Goal: Check status: Check status

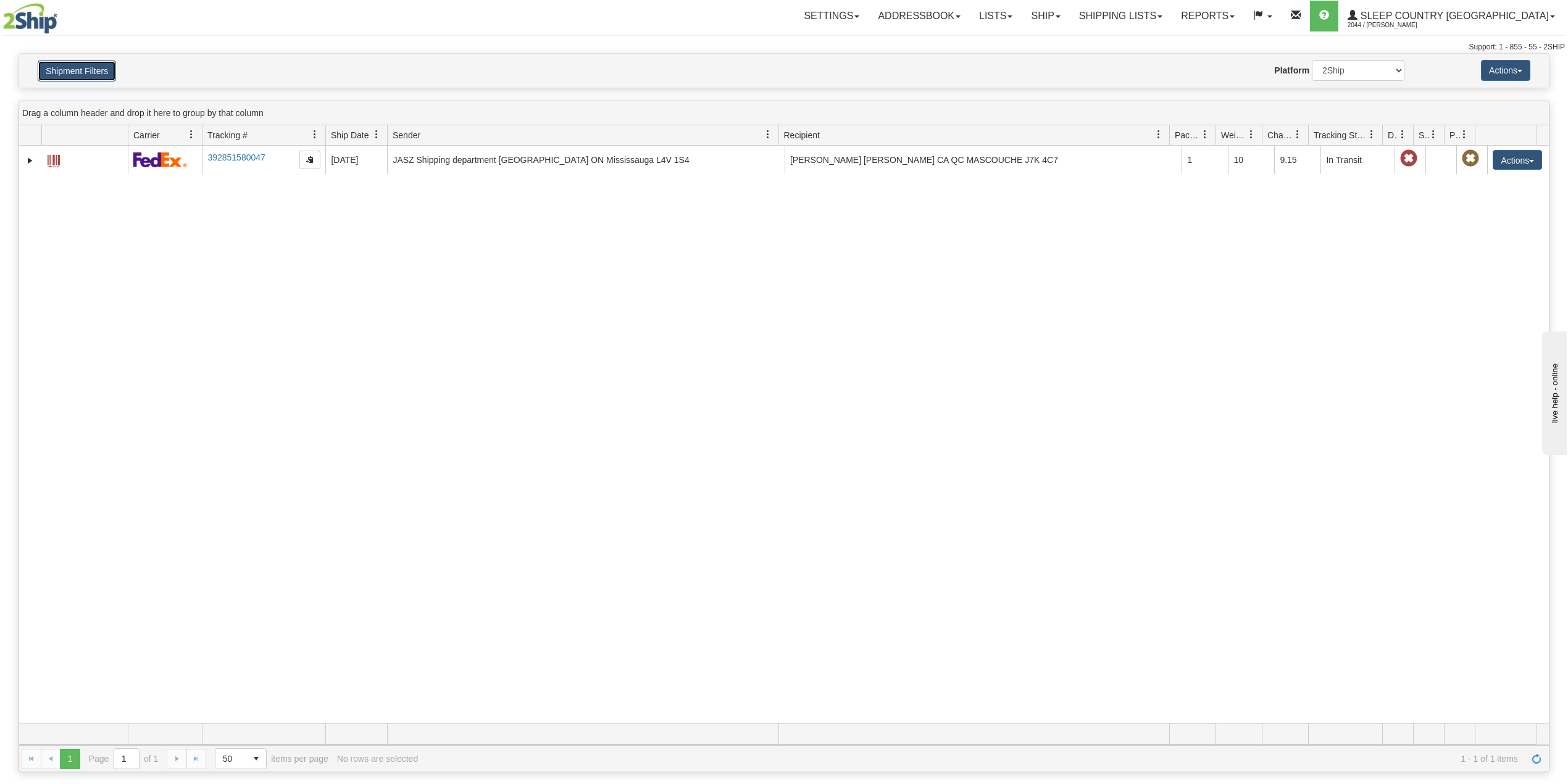
click at [62, 75] on button "Shipment Filters" at bounding box center [77, 71] width 78 height 21
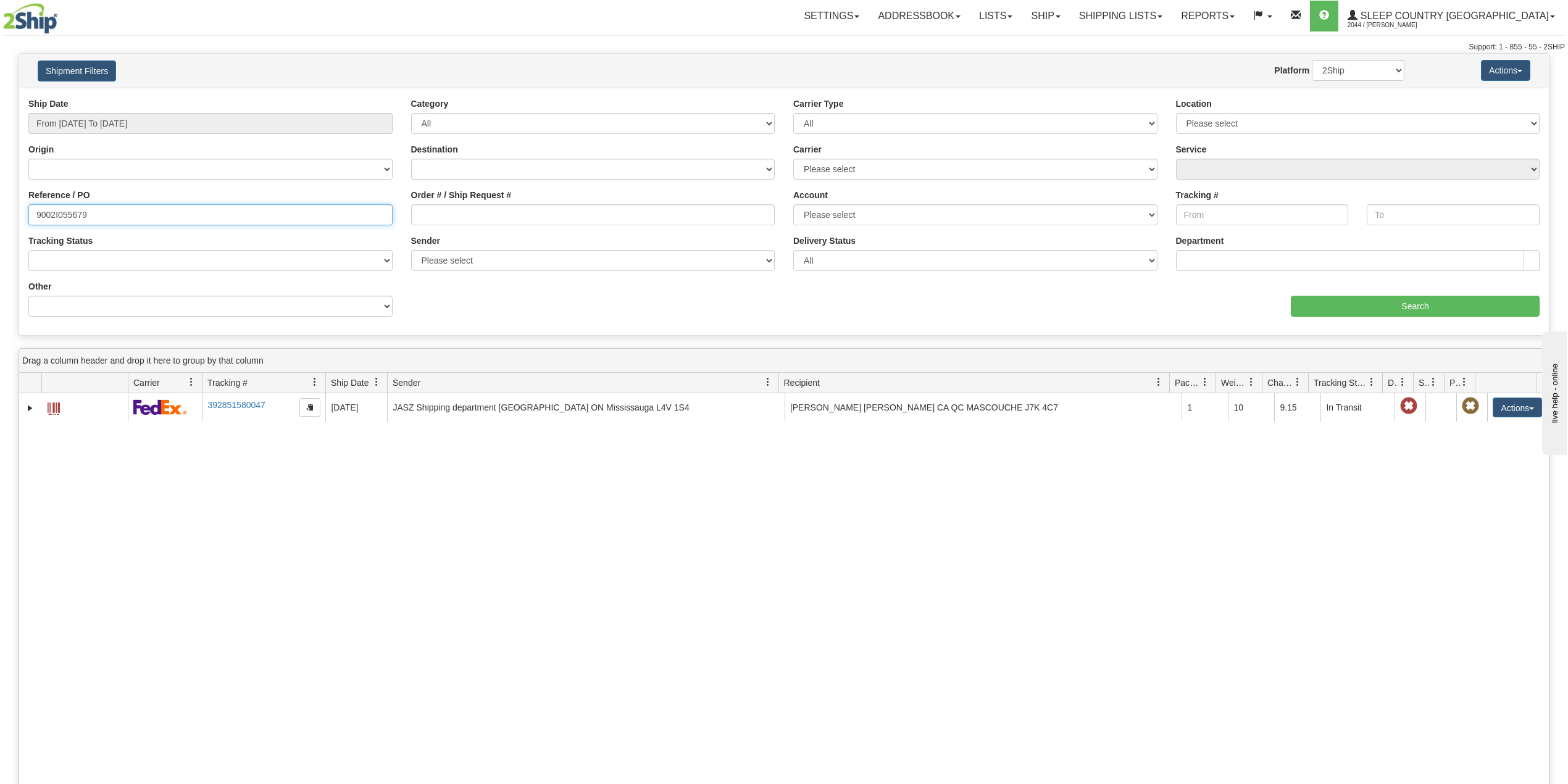
click at [63, 213] on input "9002I055679" at bounding box center [210, 215] width 364 height 21
click at [129, 117] on input "From [DATE] To [DATE]" at bounding box center [210, 123] width 364 height 21
click at [85, 218] on li "Last 30 Days" at bounding box center [83, 213] width 99 height 17
click at [453, 215] on input "Order # / Ship Request #" at bounding box center [593, 215] width 364 height 21
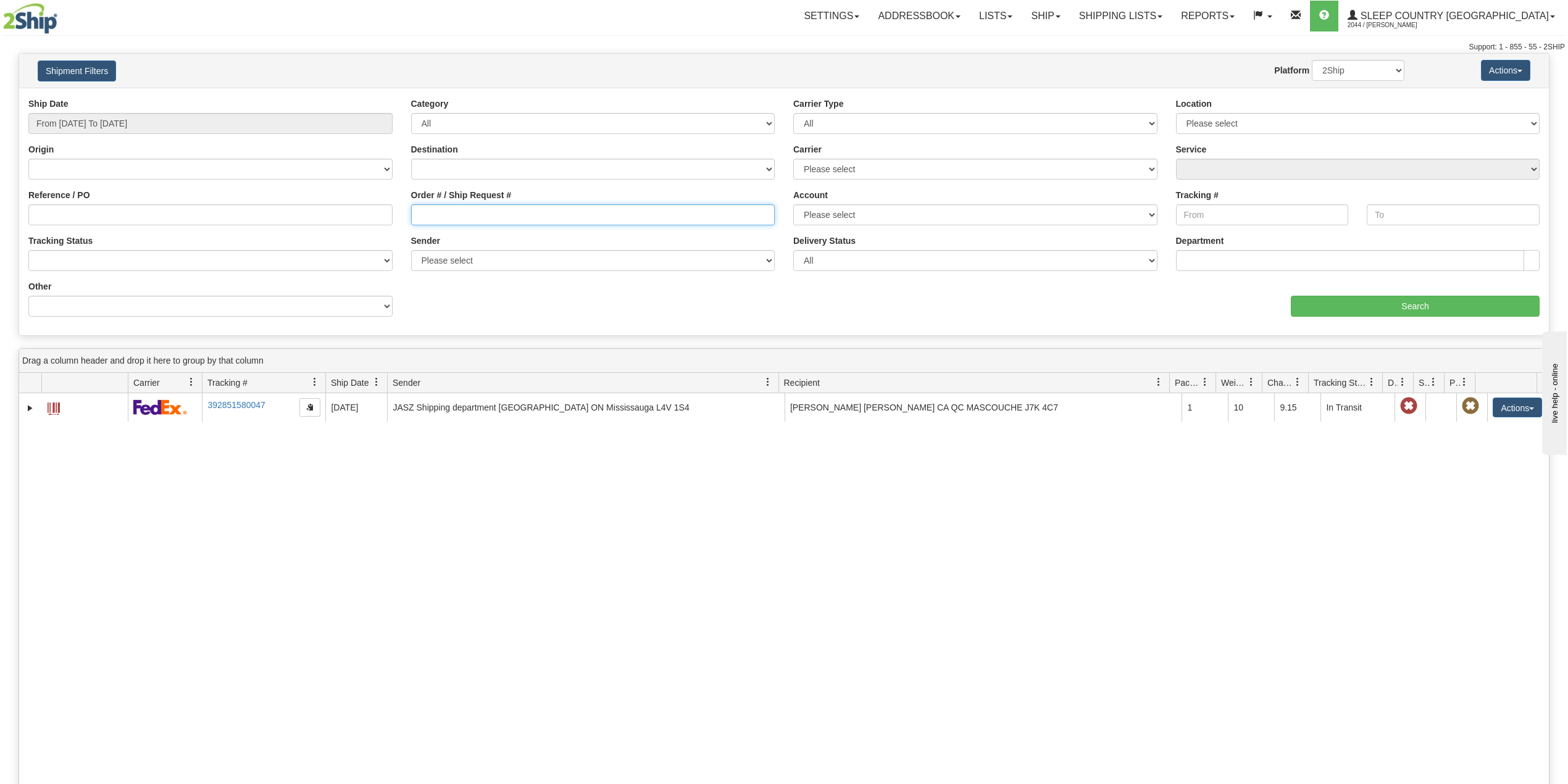
paste input "1054066"
type input "1054066"
click at [1360, 302] on input "Search" at bounding box center [1415, 306] width 249 height 21
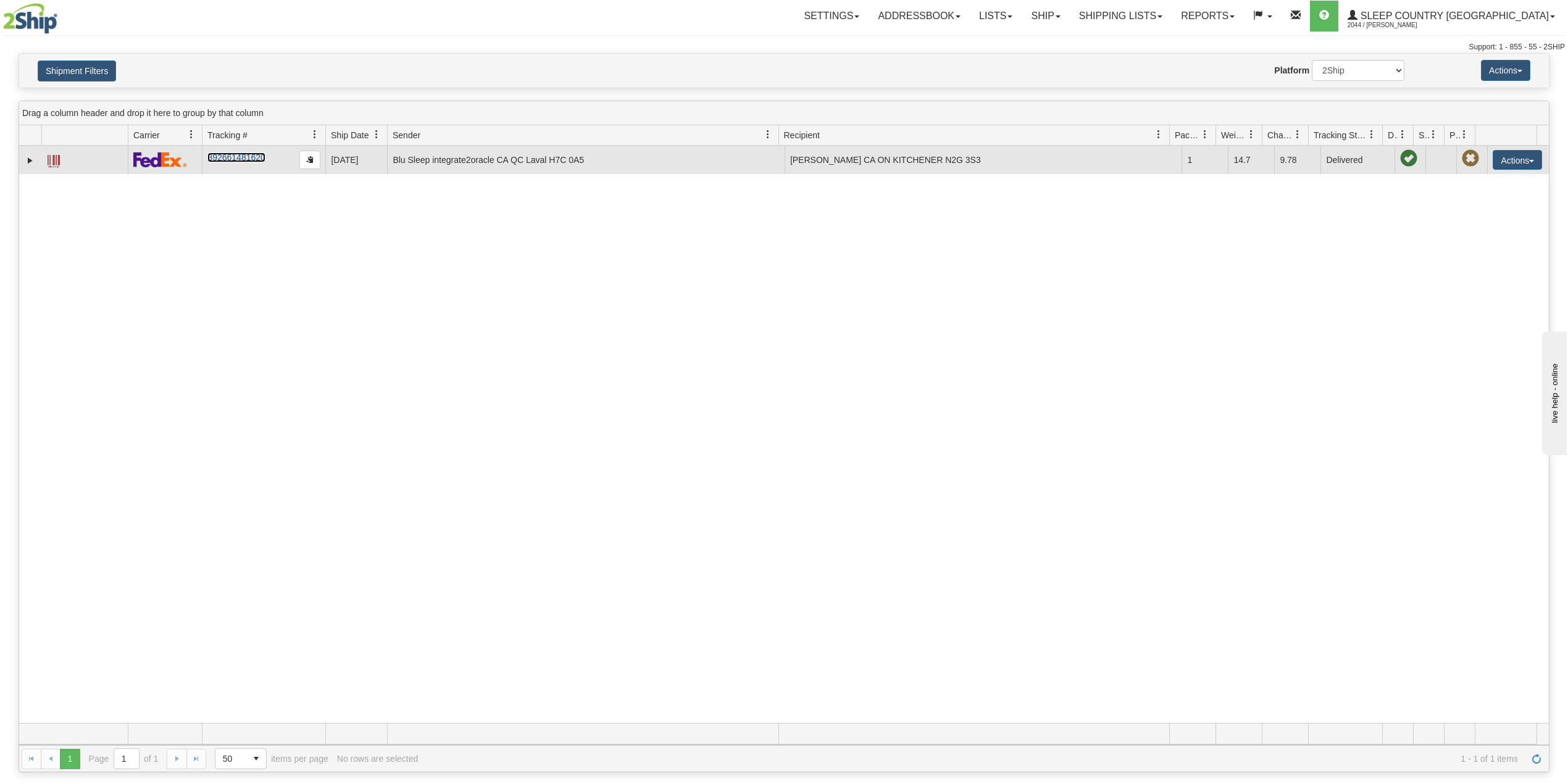
click at [235, 157] on link "392661481620" at bounding box center [237, 157] width 58 height 10
click at [30, 161] on link "Expand" at bounding box center [30, 160] width 12 height 12
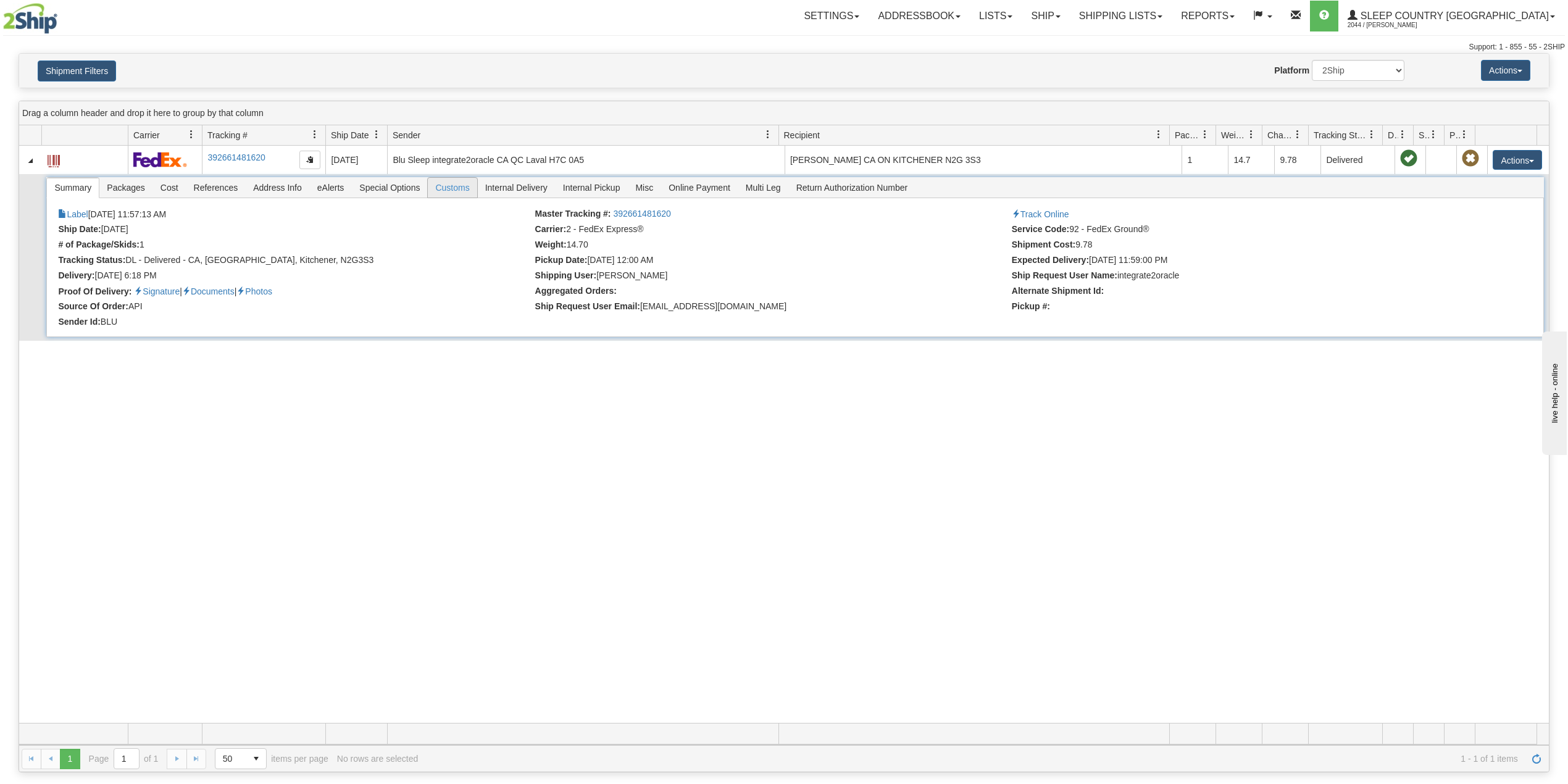
click at [462, 193] on span "Customs" at bounding box center [452, 187] width 49 height 20
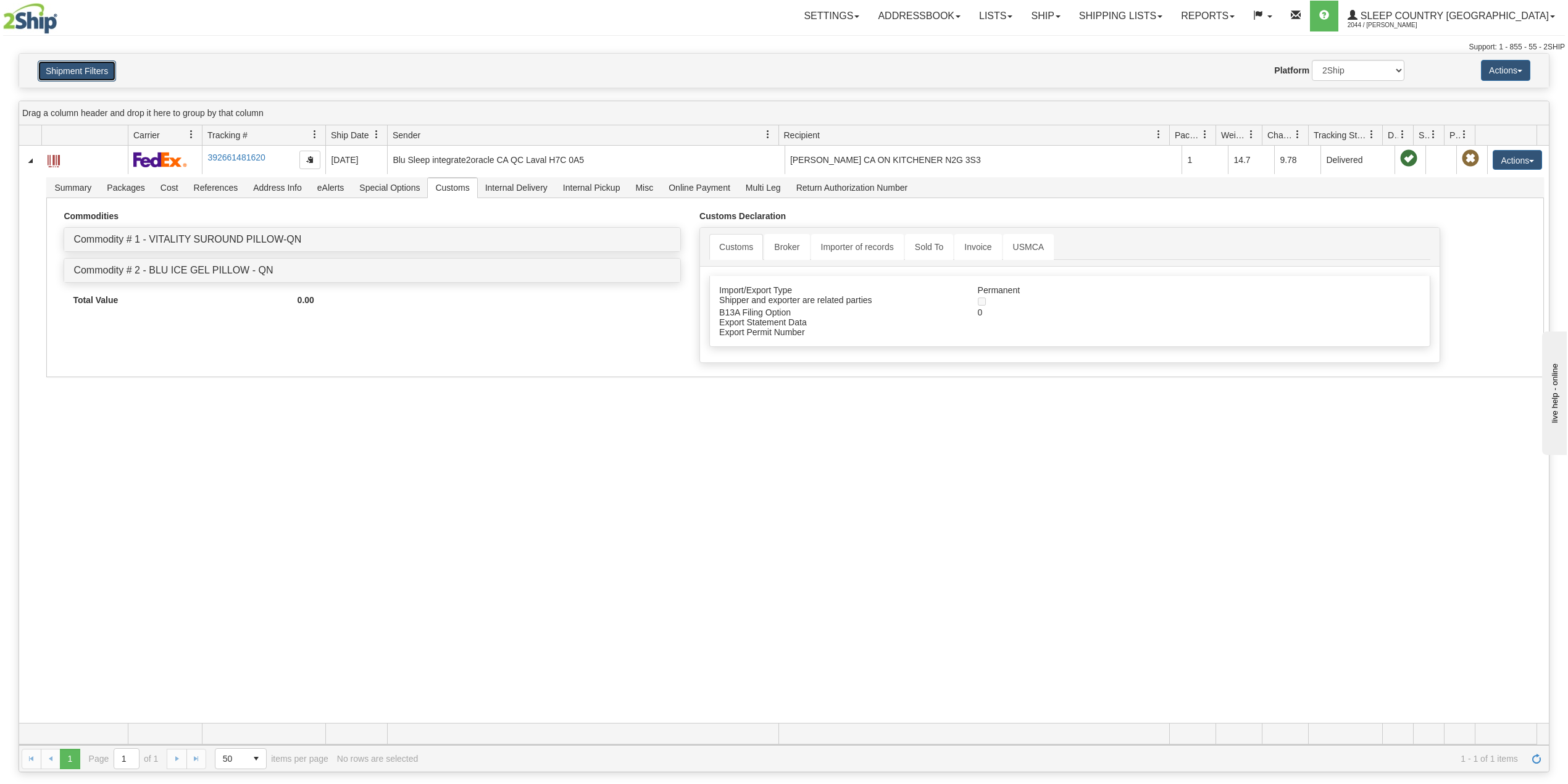
click at [73, 77] on button "Shipment Filters" at bounding box center [77, 71] width 78 height 21
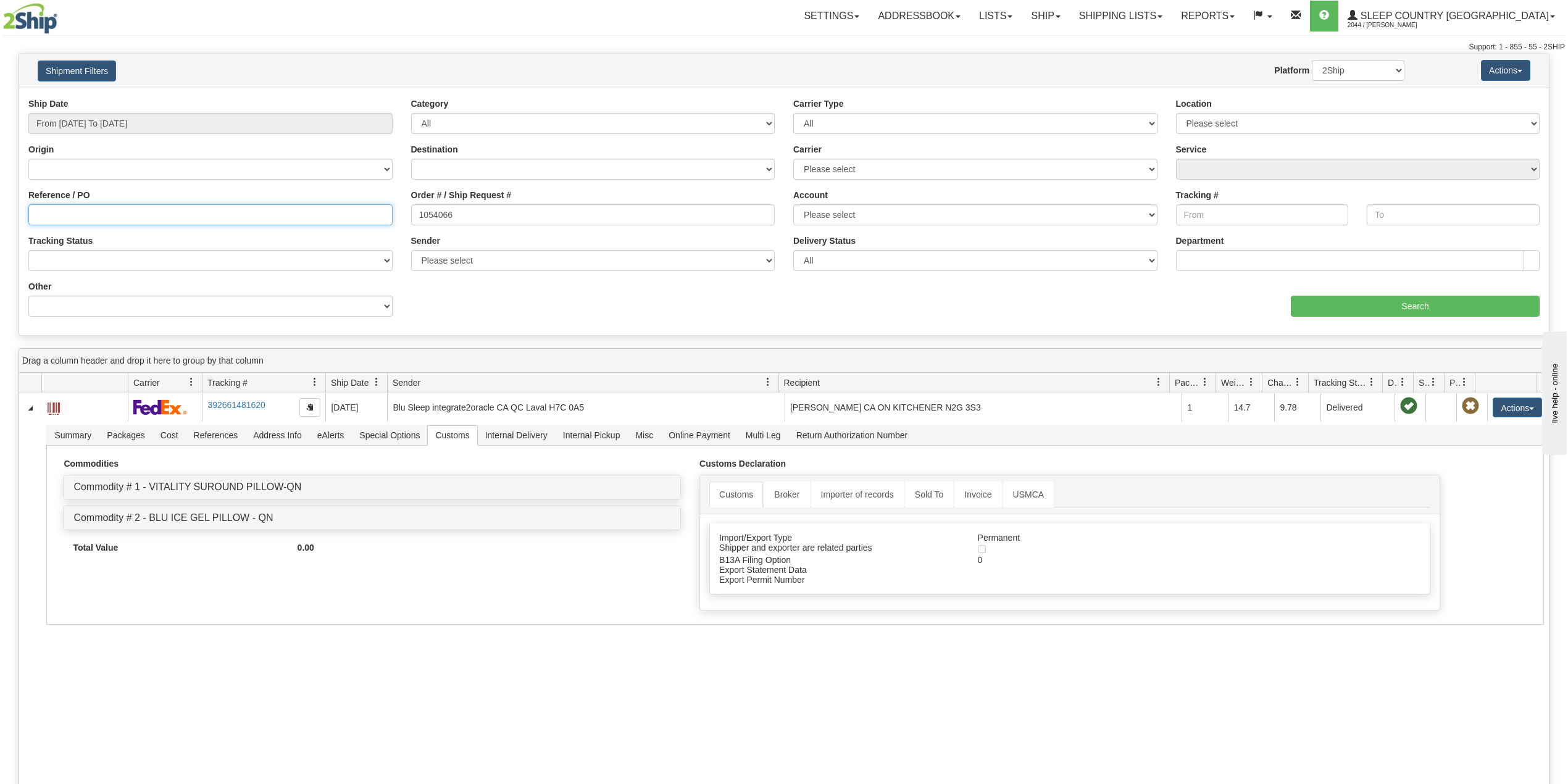
click at [60, 211] on input "Reference / PO" at bounding box center [210, 215] width 364 height 21
paste input "9000I067517"
type input "9000I067517"
click at [444, 213] on input "1054066" at bounding box center [593, 215] width 364 height 21
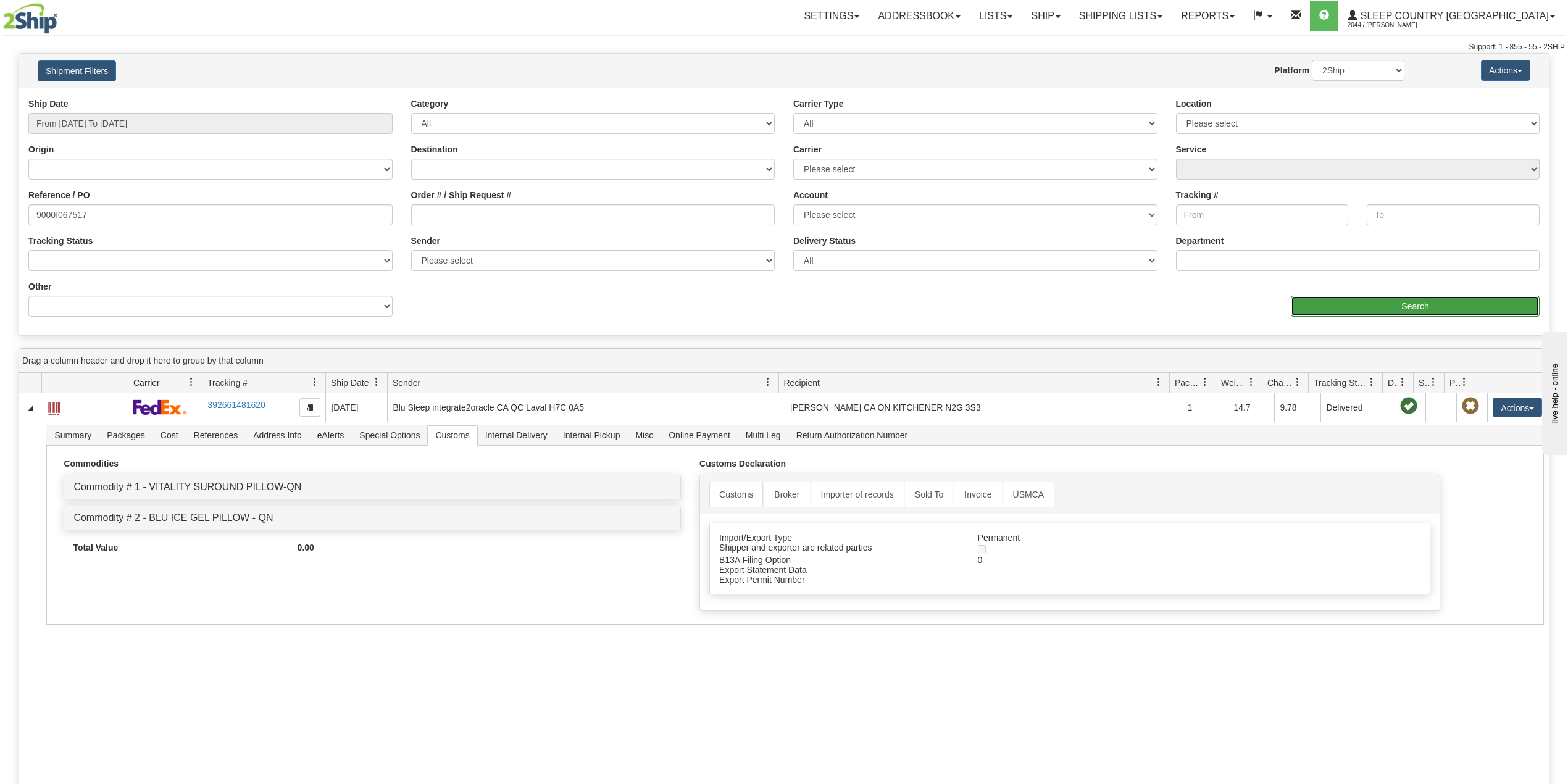
click at [1433, 306] on input "Search" at bounding box center [1415, 306] width 249 height 21
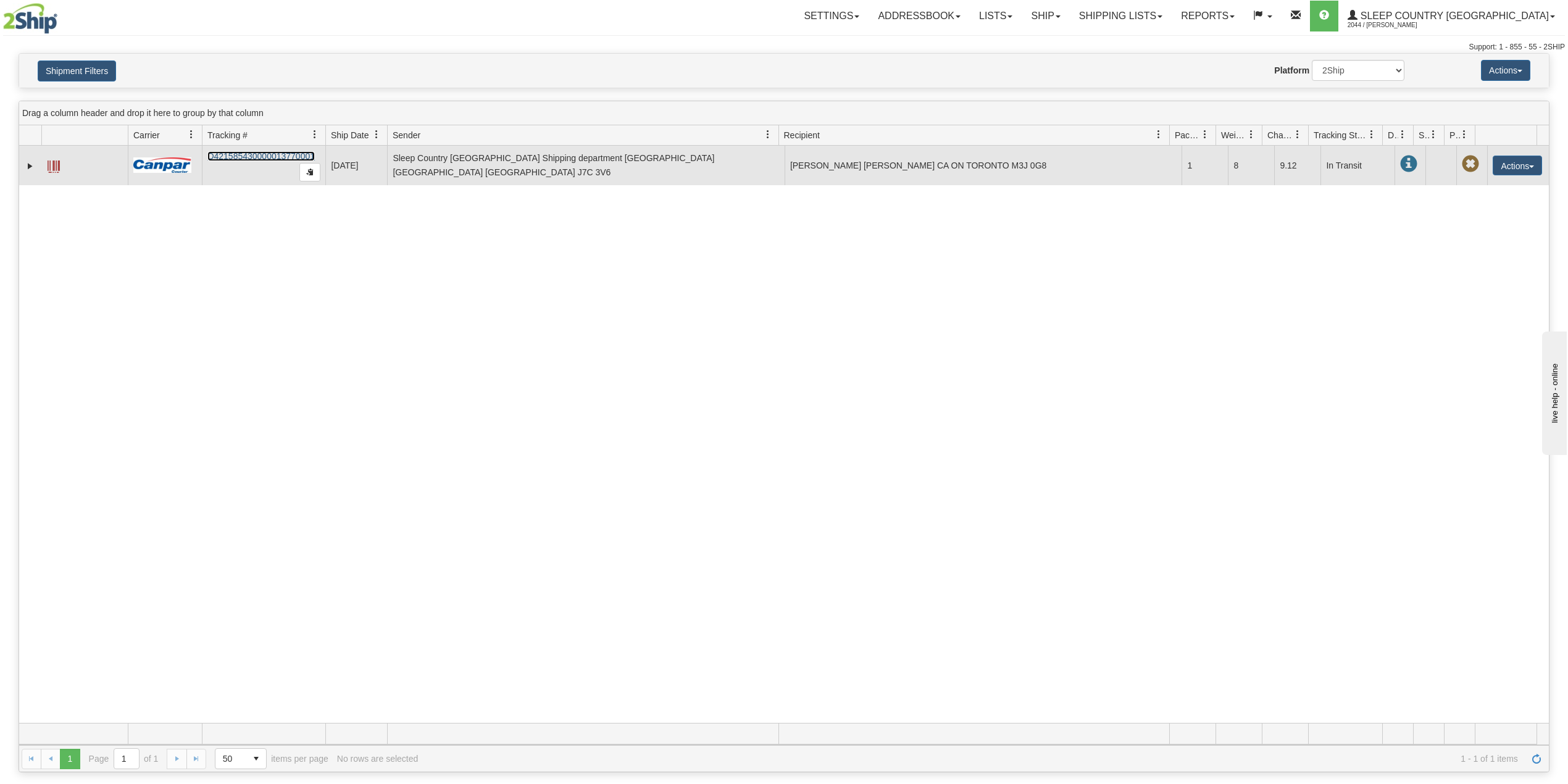
click at [277, 160] on link "D421585430000013770001" at bounding box center [262, 156] width 108 height 10
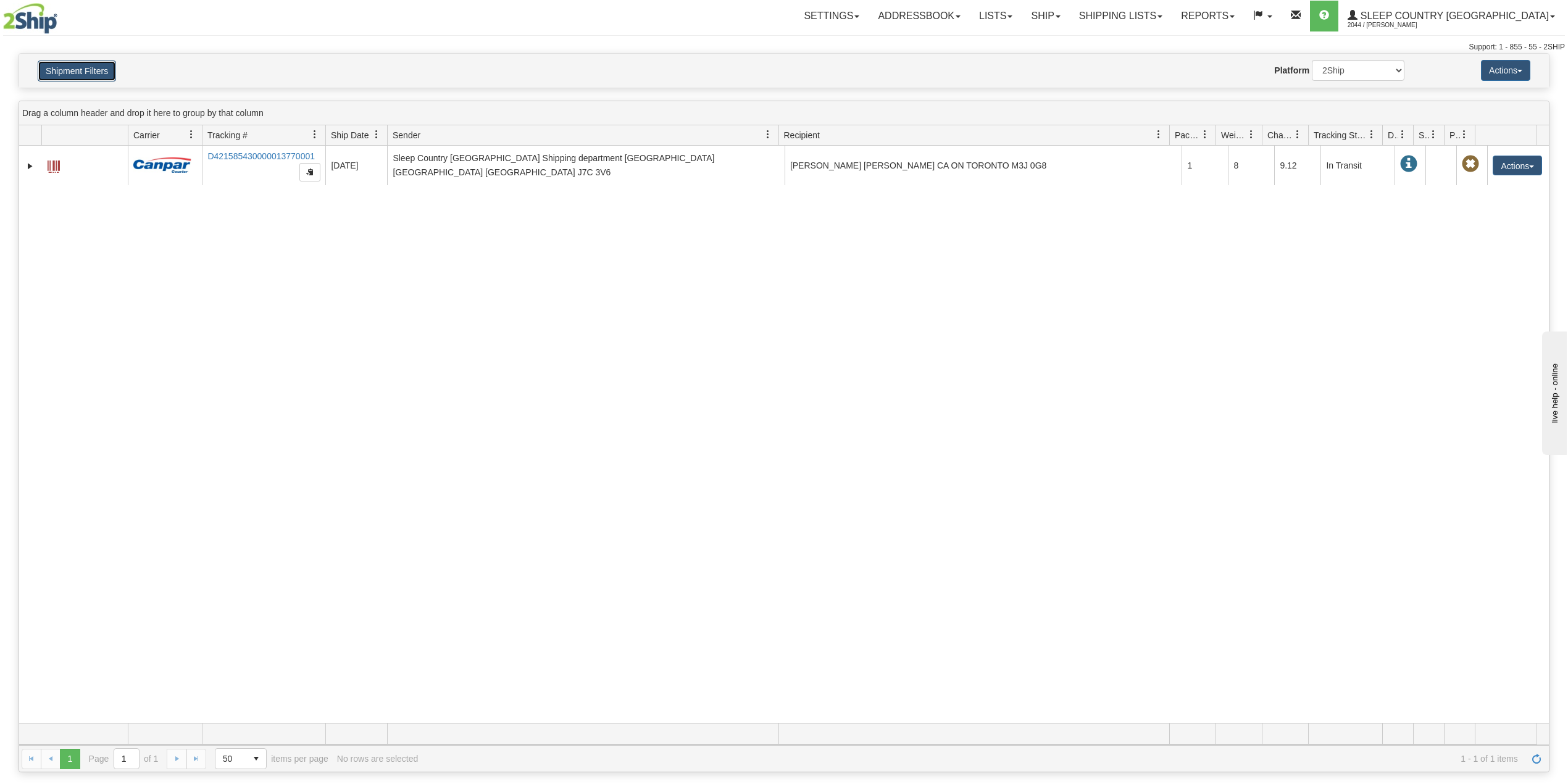
click at [58, 74] on button "Shipment Filters" at bounding box center [77, 71] width 78 height 21
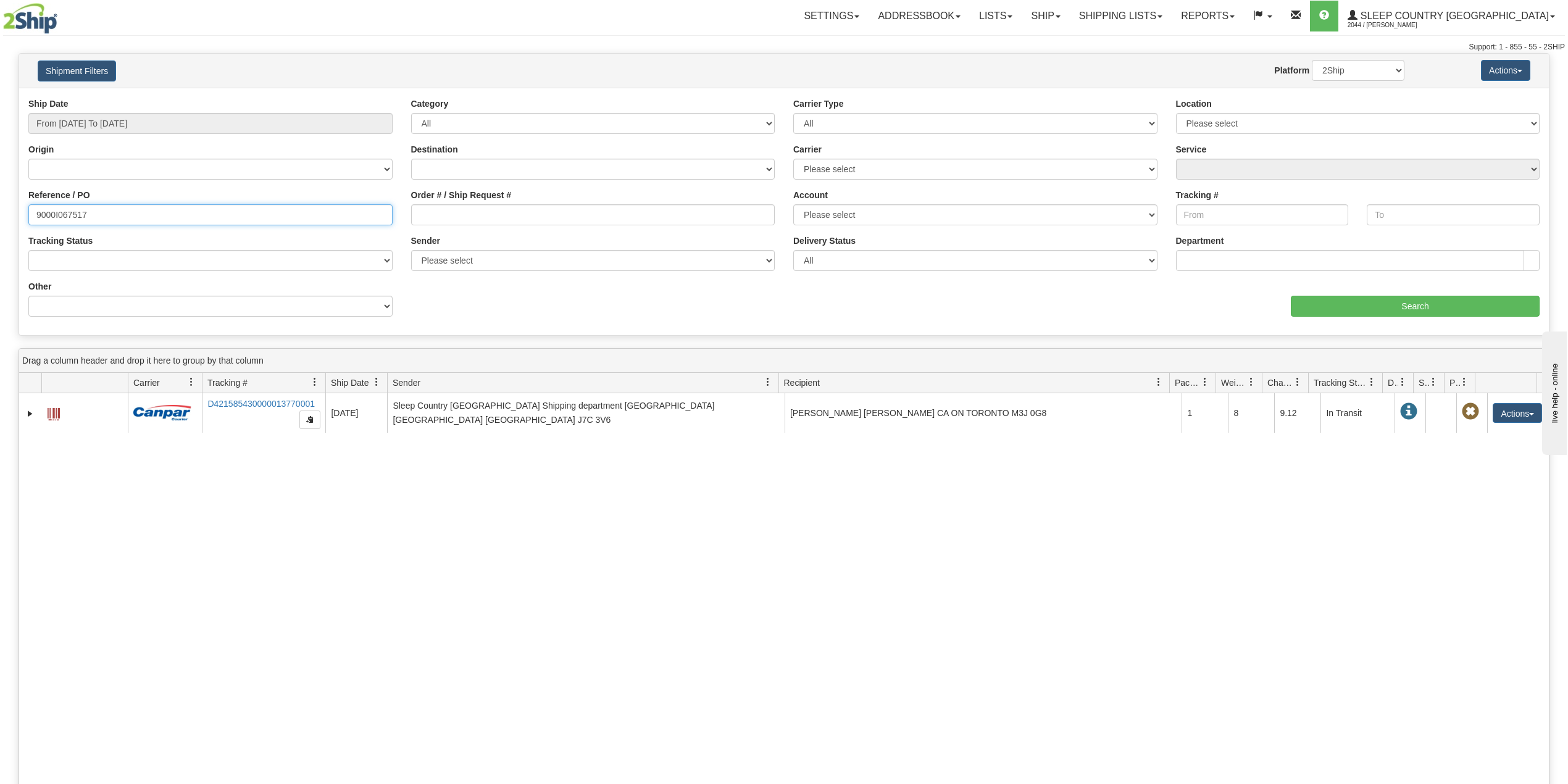
click at [64, 218] on input "9000I067517" at bounding box center [210, 215] width 364 height 21
paste input "15024"
type input "9000I015024"
click at [1327, 311] on input "Search" at bounding box center [1415, 306] width 249 height 21
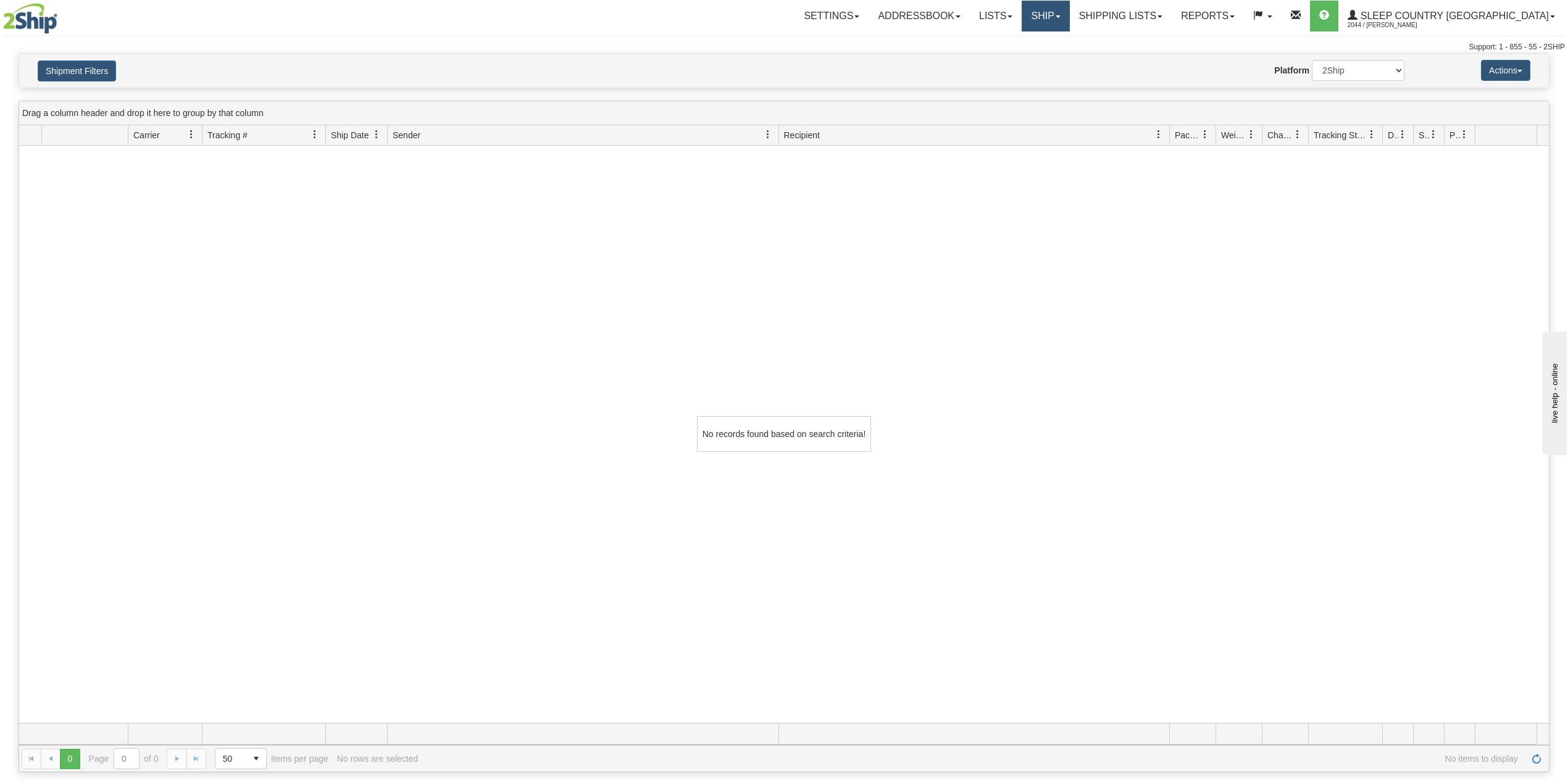
click at [1069, 17] on link "Ship" at bounding box center [1046, 16] width 47 height 31
click at [1069, 65] on link "OnHold / Order Queue" at bounding box center [1013, 59] width 112 height 16
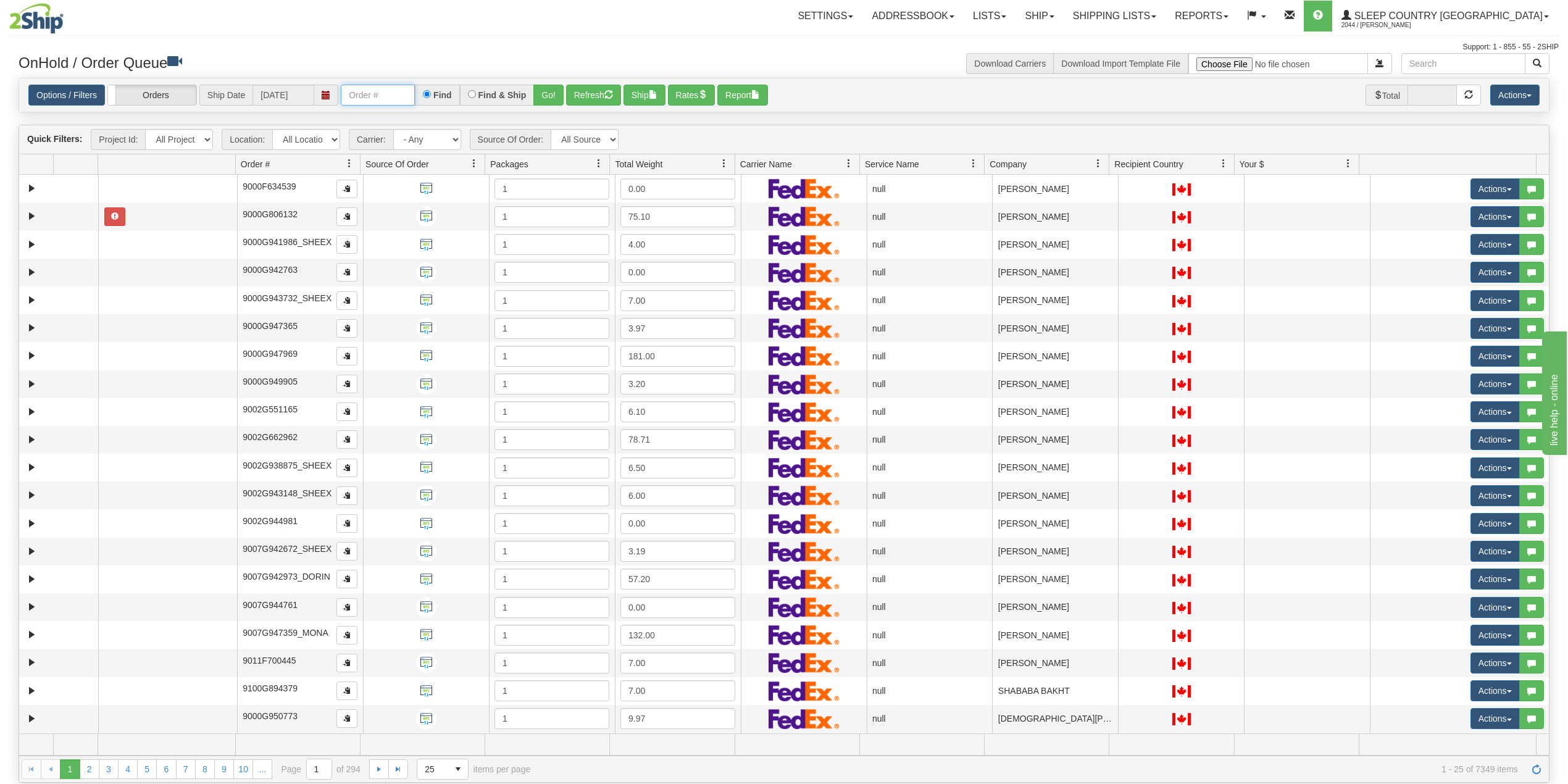
drag, startPoint x: 380, startPoint y: 99, endPoint x: 406, endPoint y: 99, distance: 26.0
click at [380, 99] on input "text" at bounding box center [378, 95] width 74 height 21
paste input "9000I015024"
click at [551, 90] on button "Go!" at bounding box center [548, 95] width 30 height 21
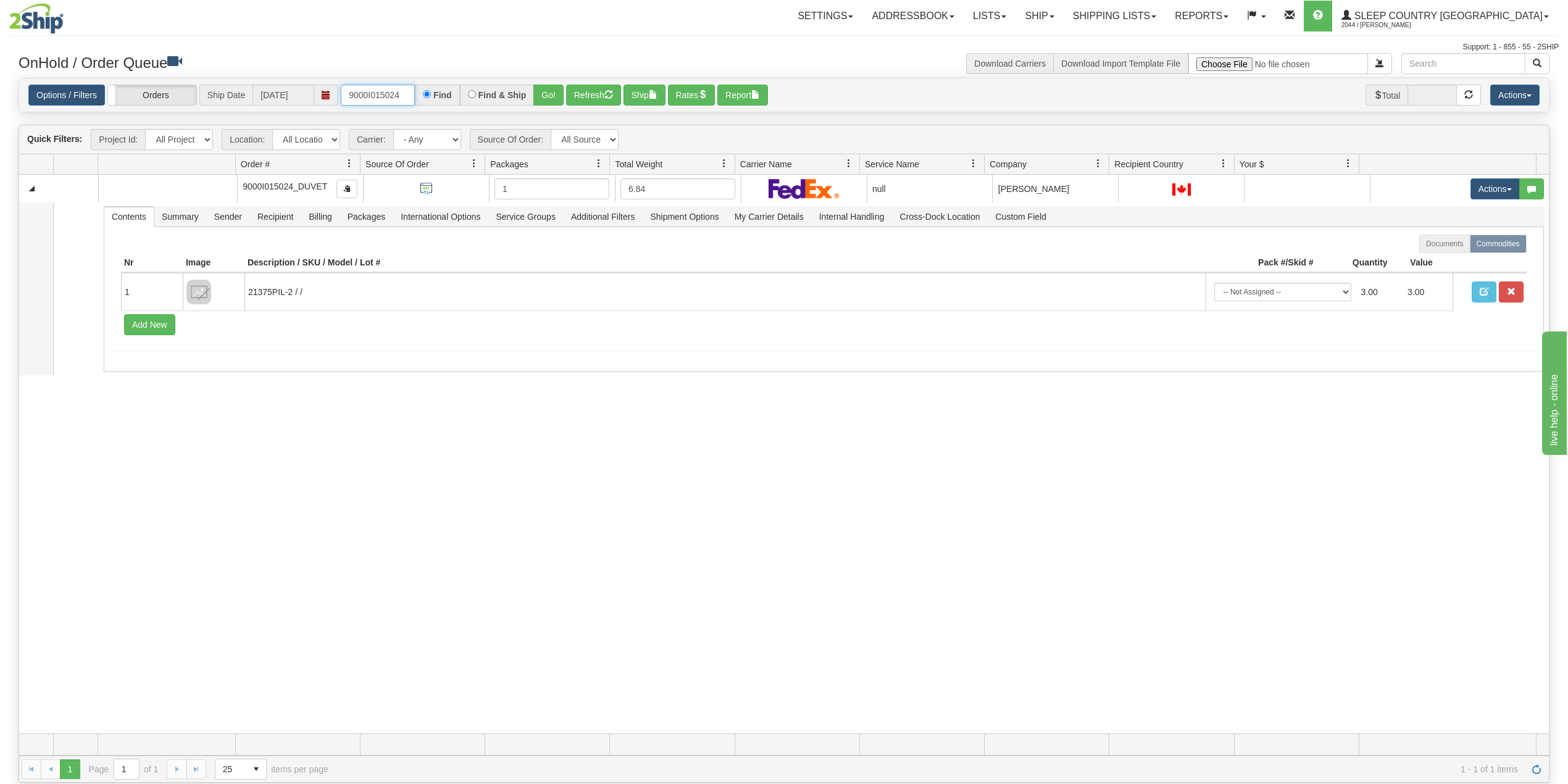
click at [374, 92] on input "9000I015024" at bounding box center [378, 95] width 74 height 21
paste input "2I074408"
type input "9002I074408"
click at [556, 100] on button "Go!" at bounding box center [548, 95] width 30 height 21
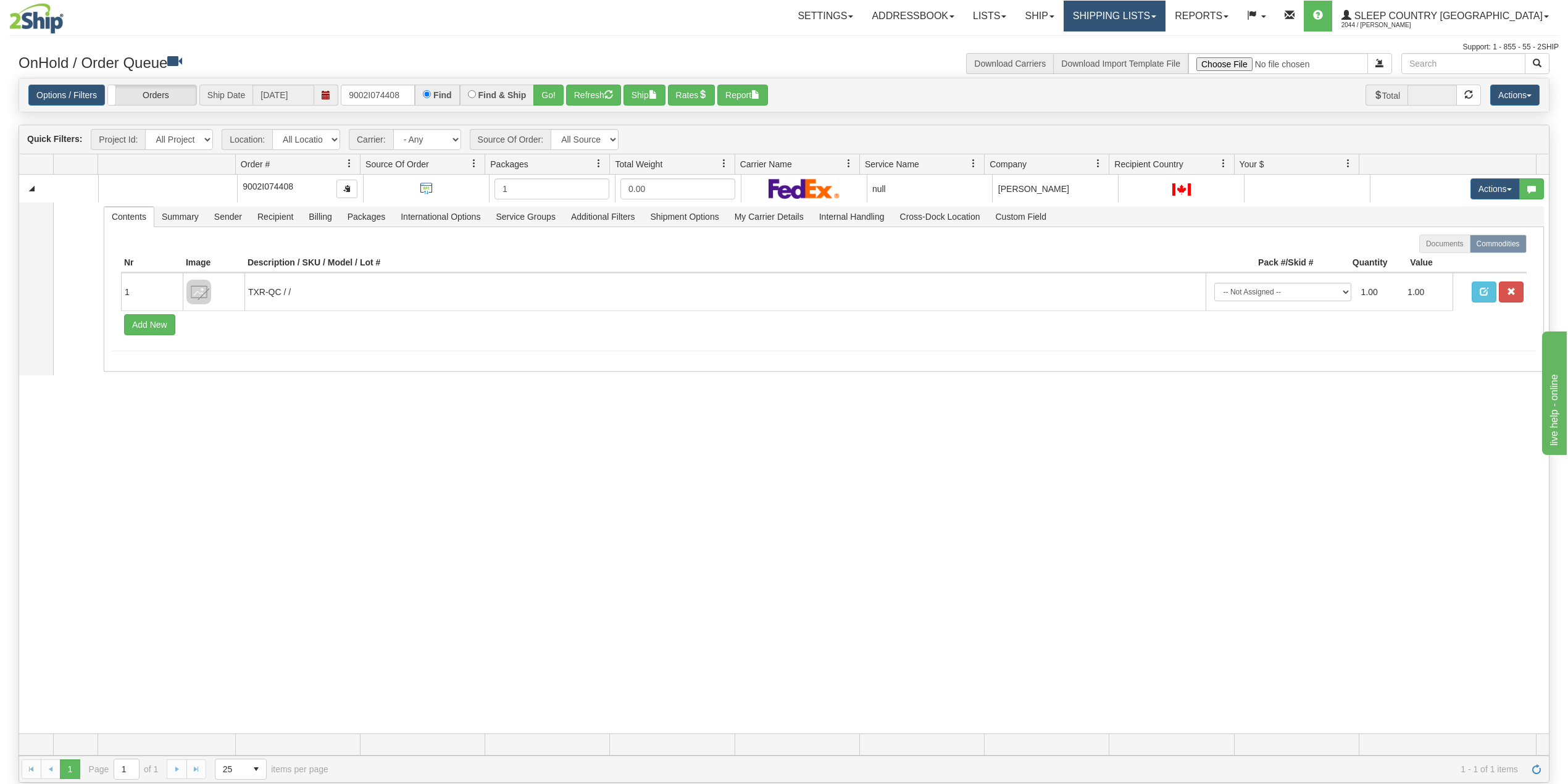
drag, startPoint x: 1169, startPoint y: 3, endPoint x: 1163, endPoint y: 27, distance: 24.7
click at [1165, 3] on link "Shipping lists" at bounding box center [1114, 16] width 102 height 31
click at [1129, 44] on span "Current Shipments" at bounding box center [1093, 43] width 72 height 10
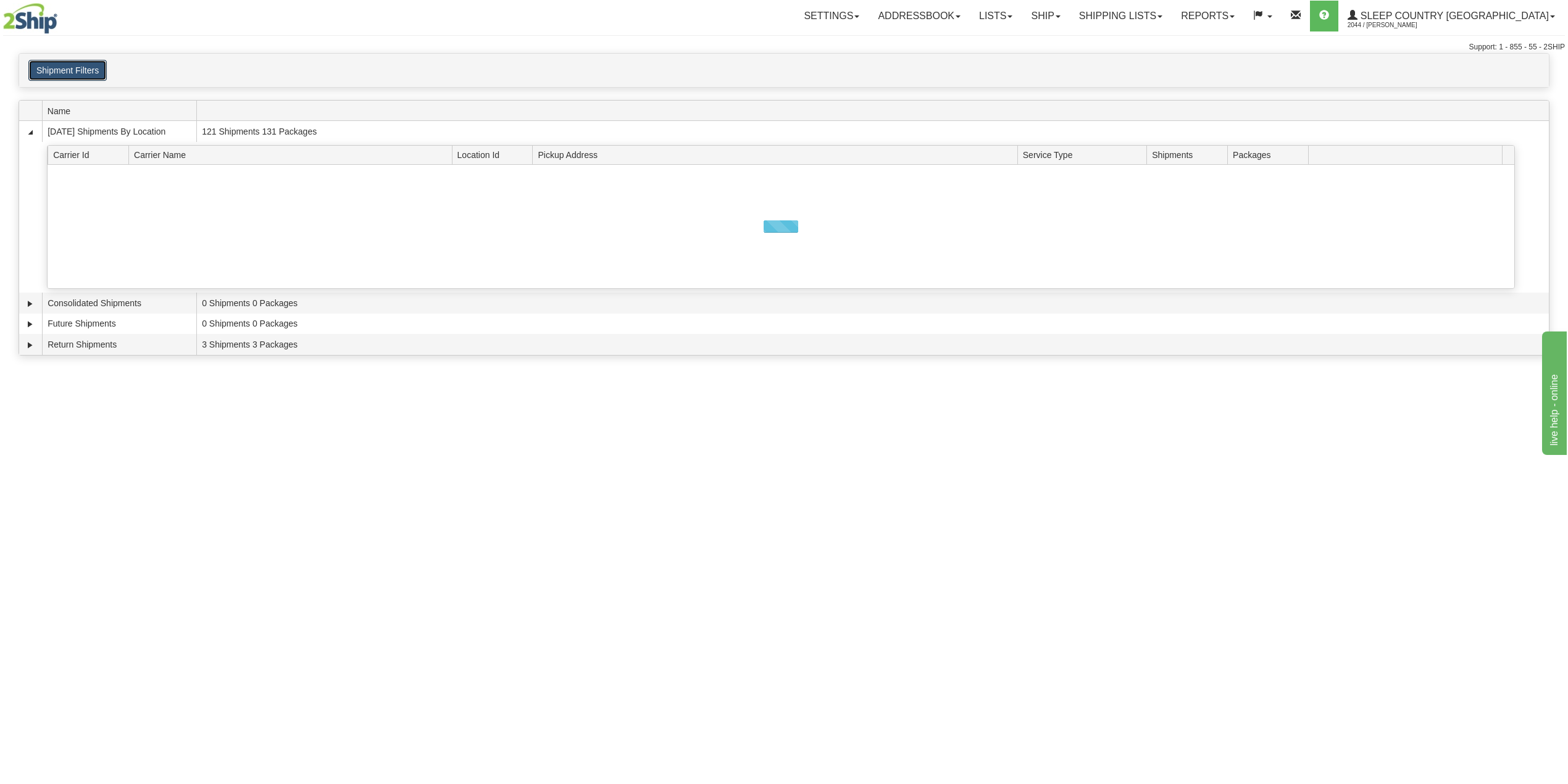
click at [75, 72] on button "Shipment Filters" at bounding box center [67, 70] width 78 height 21
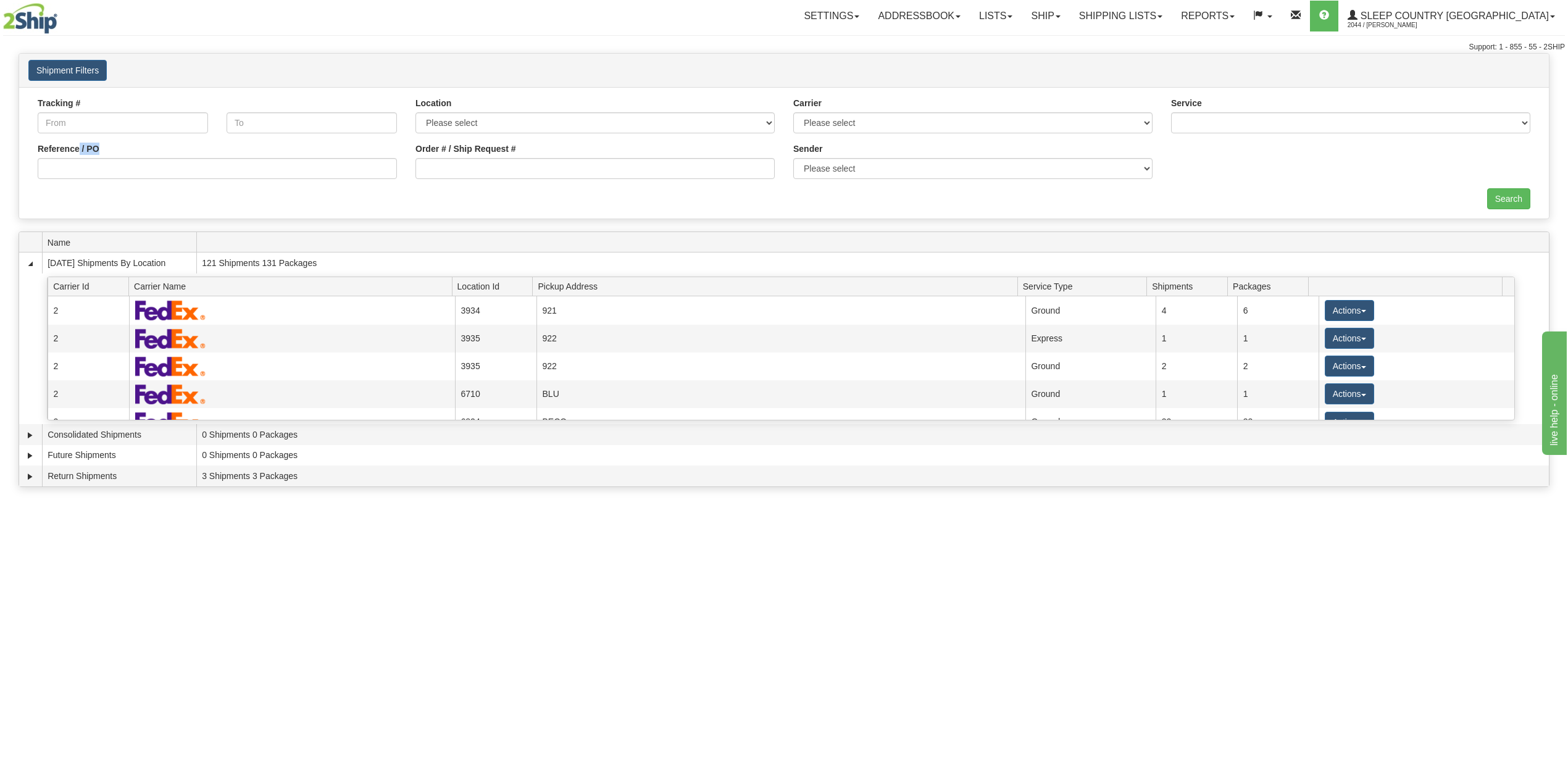
click at [79, 158] on div "Reference / PO" at bounding box center [217, 160] width 359 height 37
click at [82, 164] on input "Reference / PO" at bounding box center [217, 169] width 359 height 21
paste input "9002I074408"
type input "9002I074408"
click at [1514, 197] on input "Search" at bounding box center [1508, 199] width 43 height 21
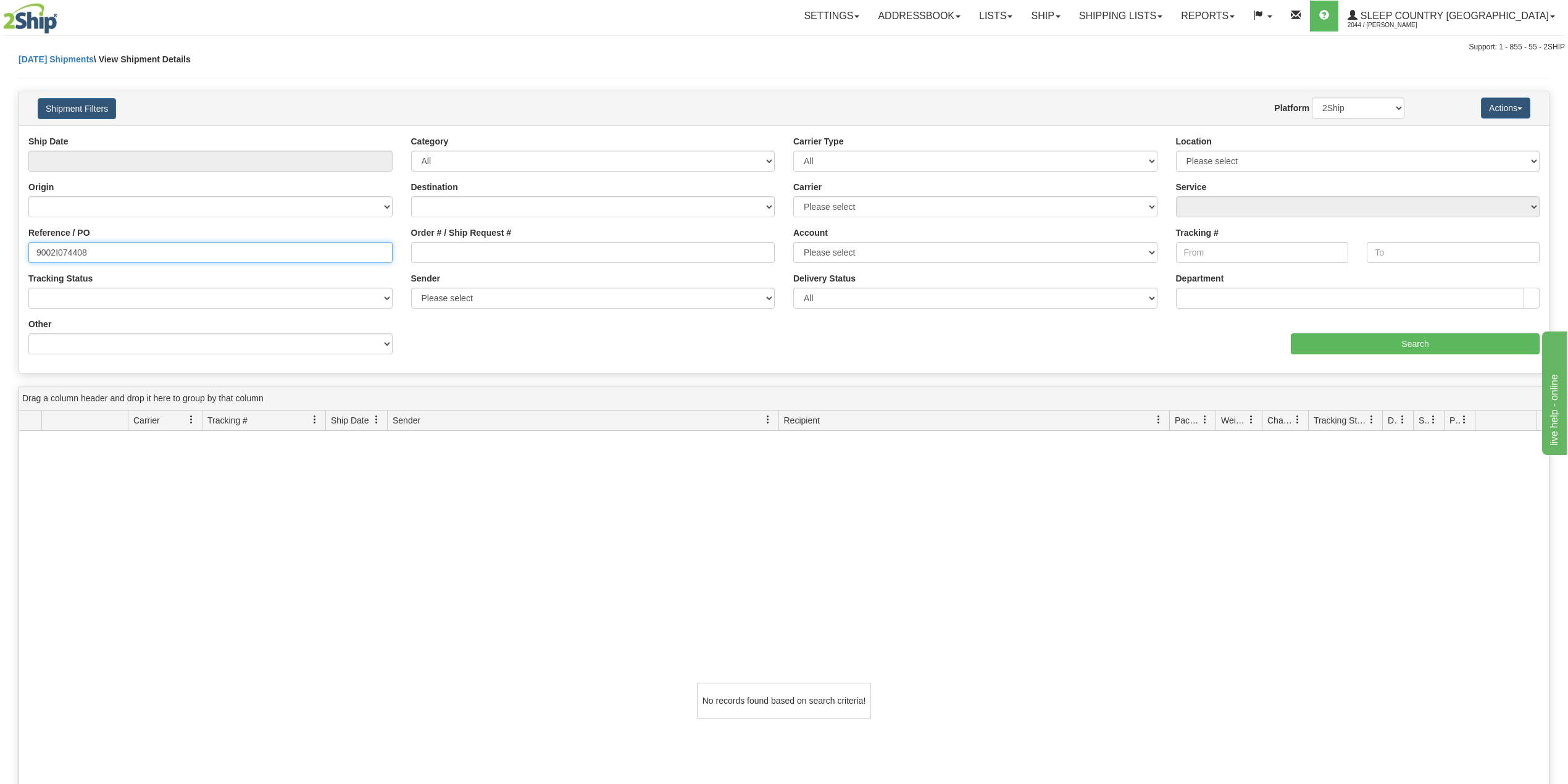
click at [138, 262] on input "9002I074408" at bounding box center [210, 252] width 364 height 21
click at [1175, 0] on nav "Toggle navigation Settings Shipping Preferences Fields Preferences New Groups" at bounding box center [919, 16] width 1292 height 32
click at [1162, 27] on link "Shipping lists" at bounding box center [1121, 16] width 102 height 31
click at [1147, 55] on span "Search Shipment History" at bounding box center [1110, 59] width 96 height 10
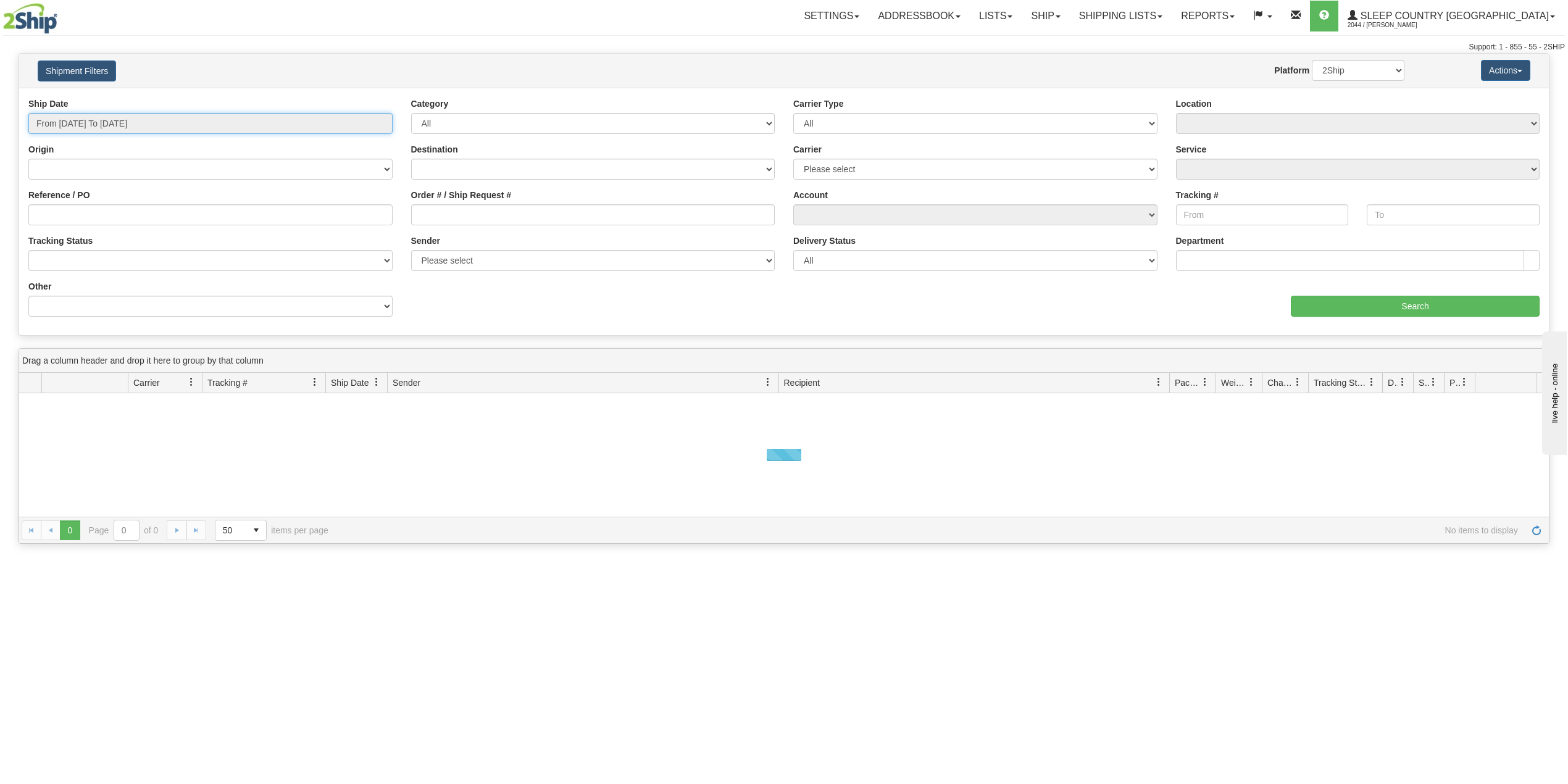
click at [114, 126] on input "From [DATE] To [DATE]" at bounding box center [210, 123] width 364 height 21
click at [80, 212] on li "Last 30 Days" at bounding box center [83, 213] width 99 height 17
type input "From [DATE] To [DATE]"
click at [80, 212] on input "Reference / PO" at bounding box center [210, 215] width 364 height 21
paste input "9002I074408"
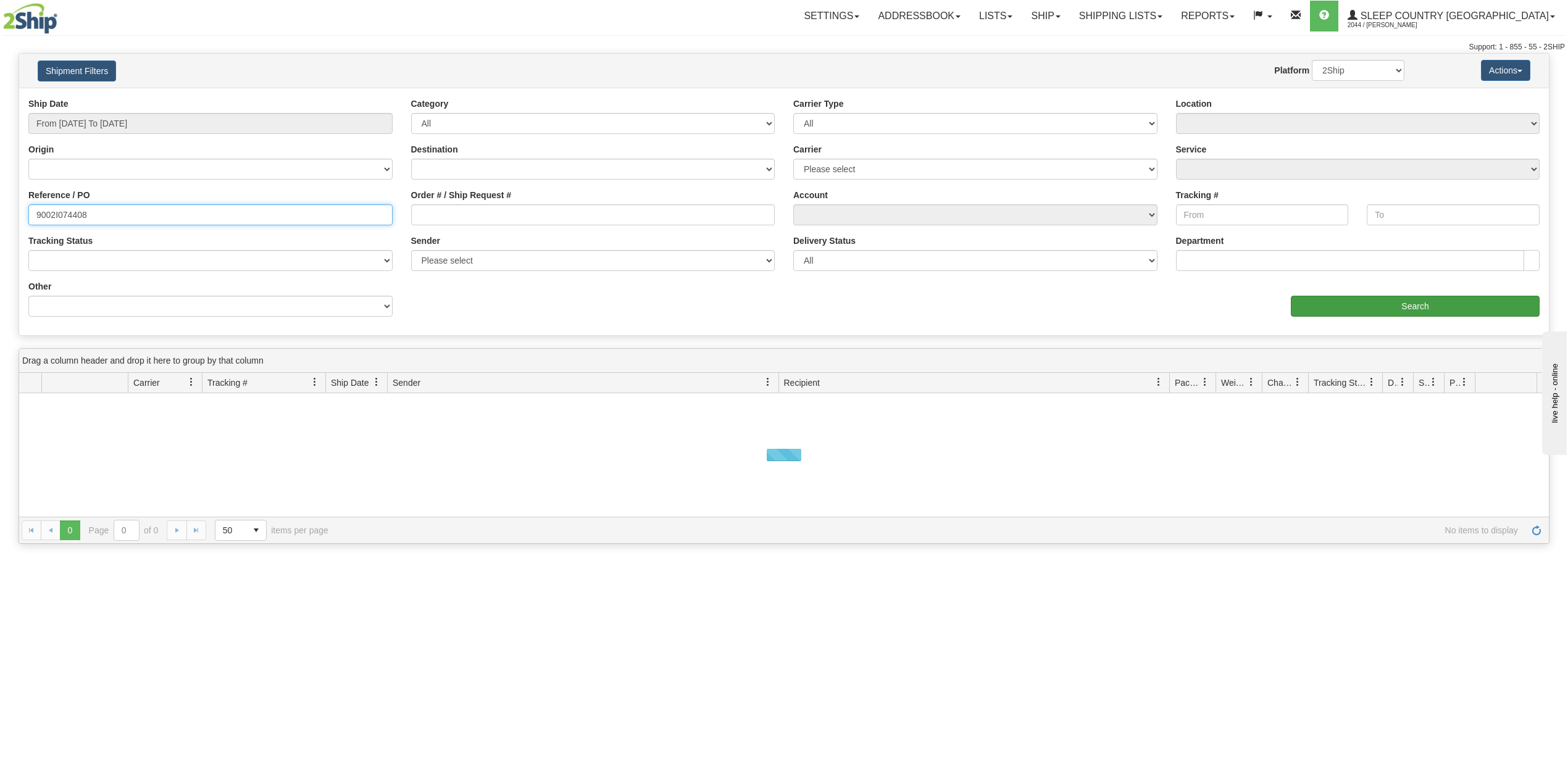
type input "9002I074408"
click at [1339, 312] on input "Search" at bounding box center [1415, 306] width 249 height 21
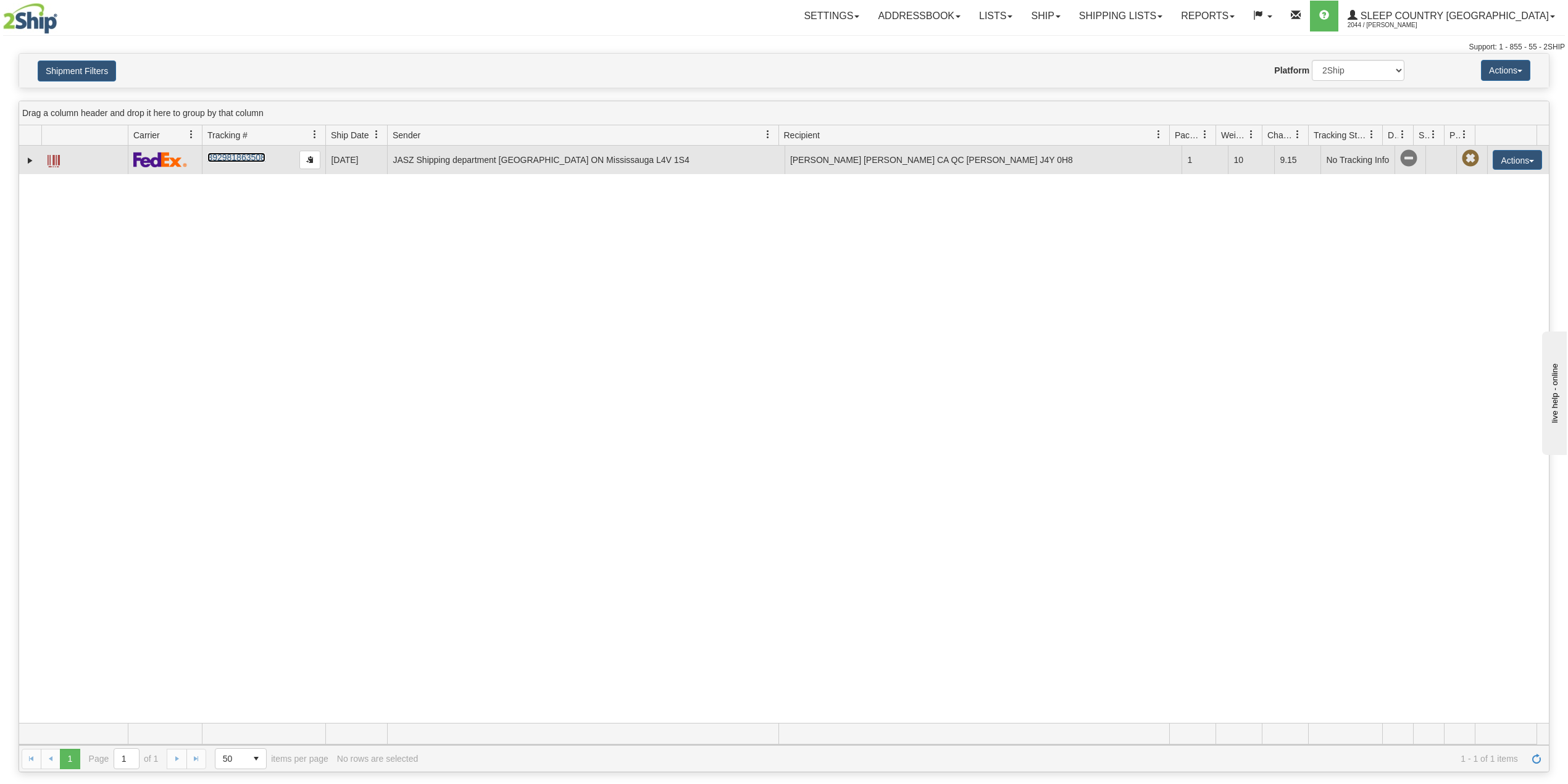
click at [233, 161] on link "392981863508" at bounding box center [237, 157] width 58 height 10
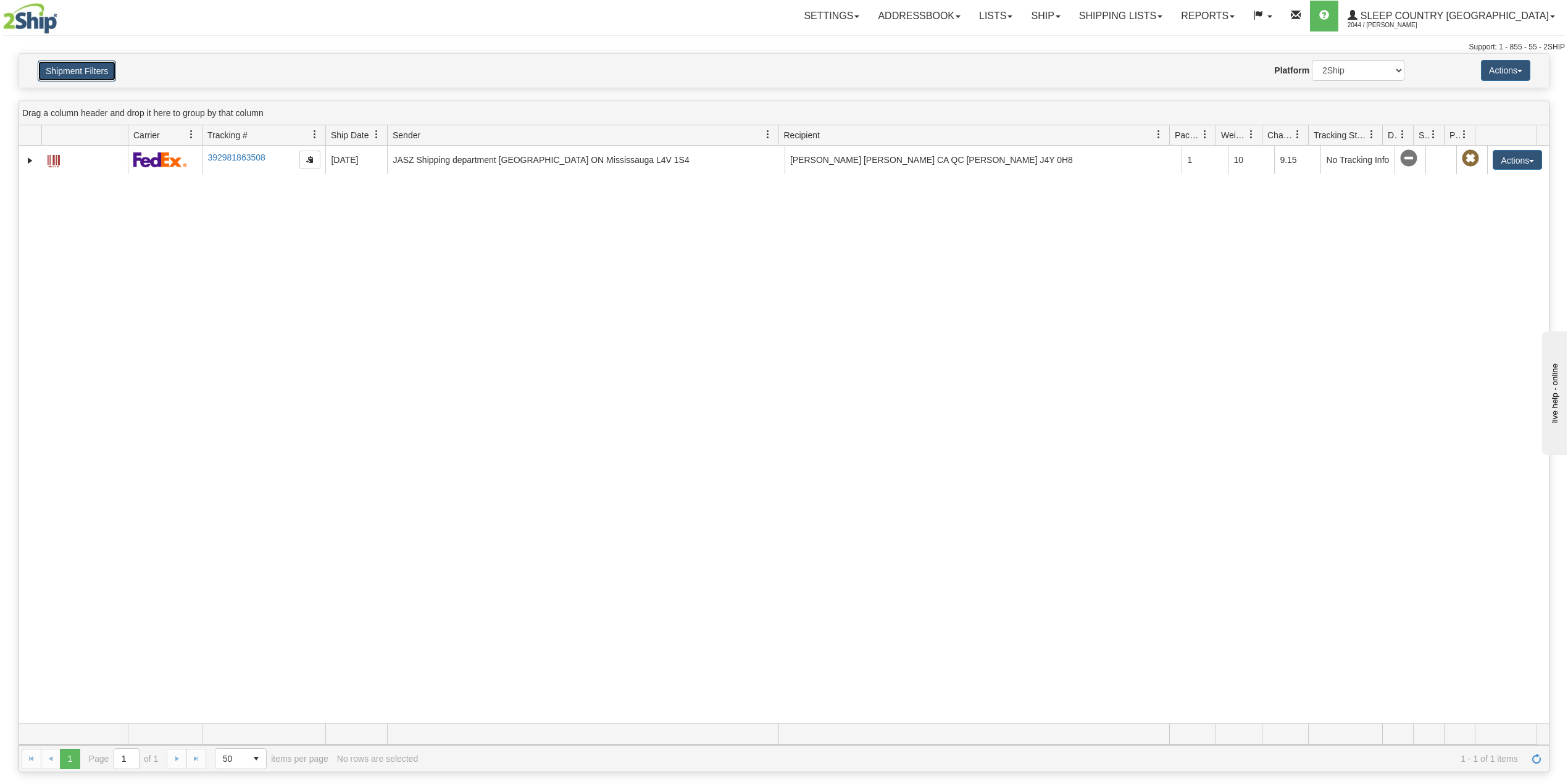
click at [83, 75] on button "Shipment Filters" at bounding box center [77, 71] width 78 height 21
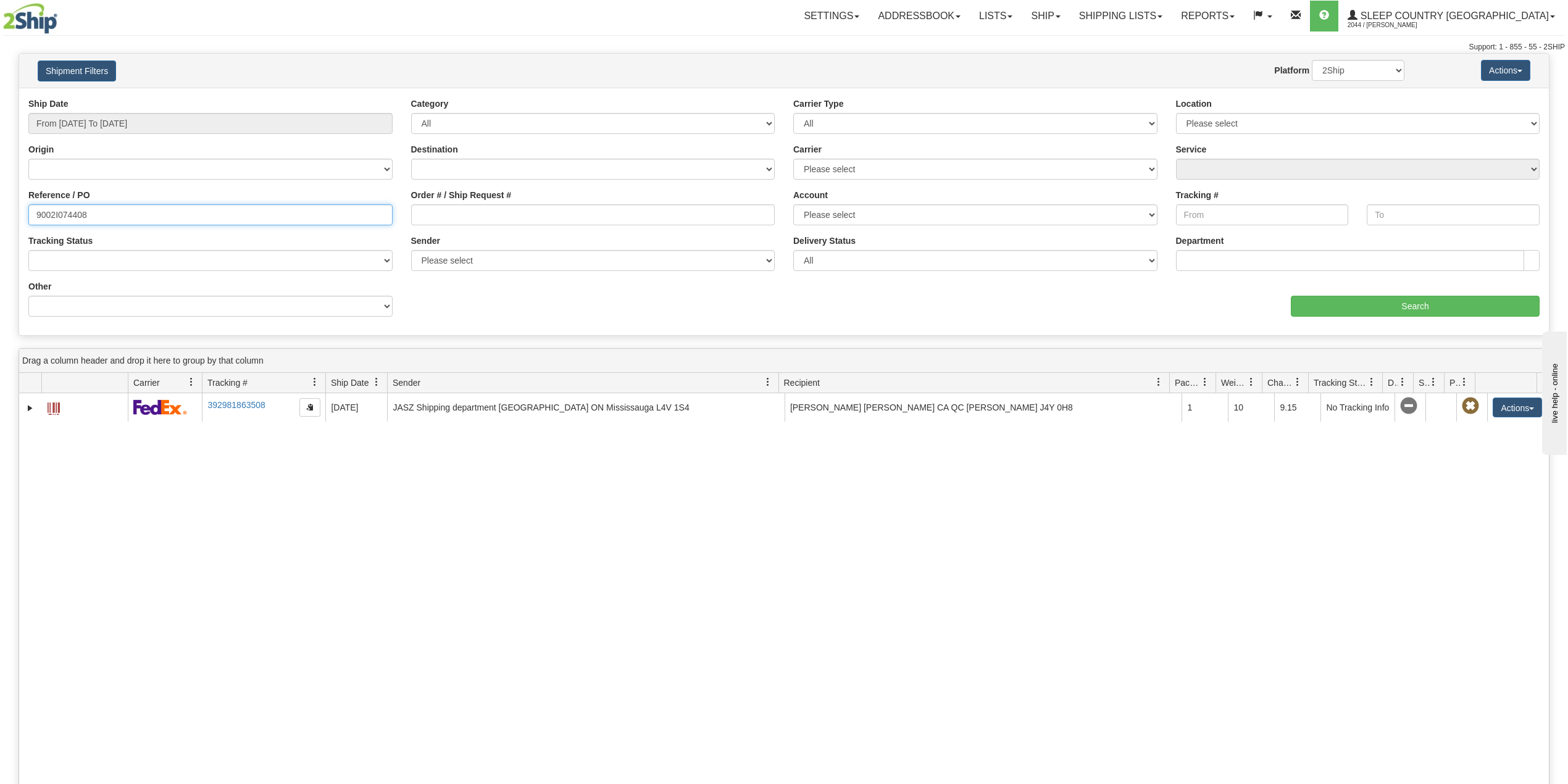
click at [65, 221] on input "9002I074408" at bounding box center [210, 215] width 364 height 21
click at [508, 219] on input "Order # / Ship Request #" at bounding box center [593, 215] width 364 height 21
paste input "1054466"
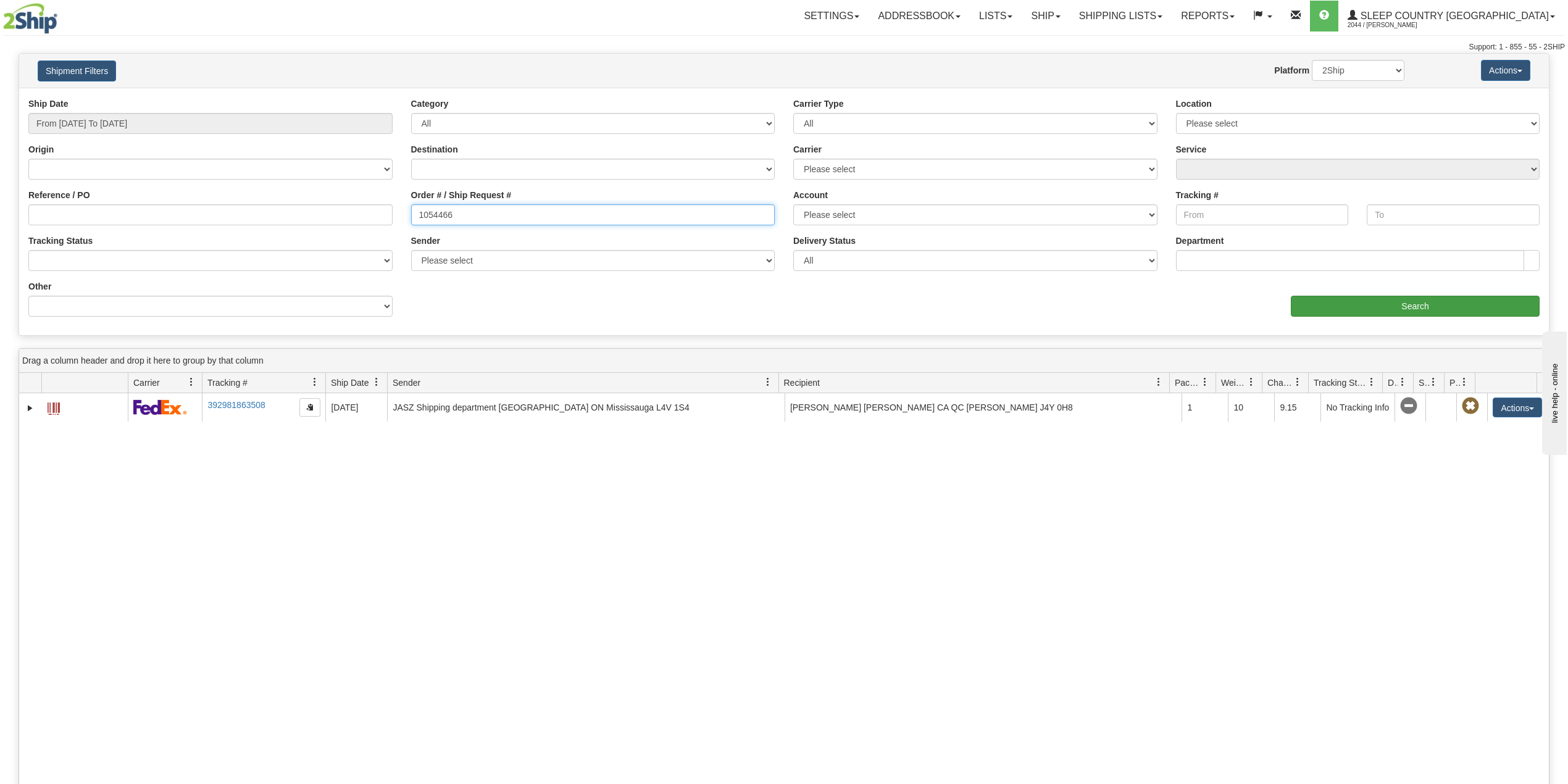
type input "1054466"
click at [1321, 299] on input "Search" at bounding box center [1415, 306] width 249 height 21
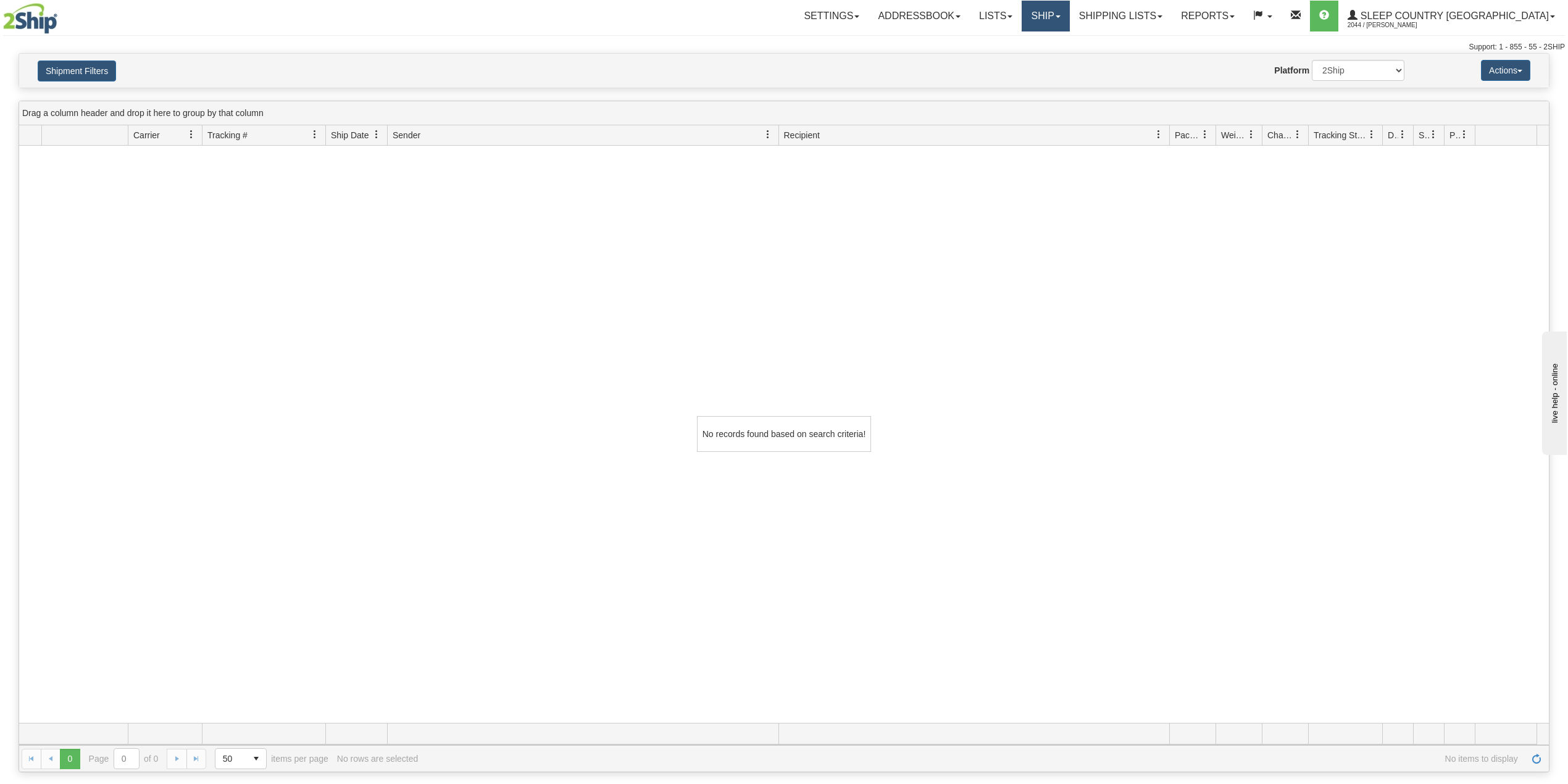
click at [1069, 13] on link "Ship" at bounding box center [1046, 16] width 47 height 31
click at [1057, 60] on span "OnHold / Order Queue" at bounding box center [1013, 59] width 87 height 10
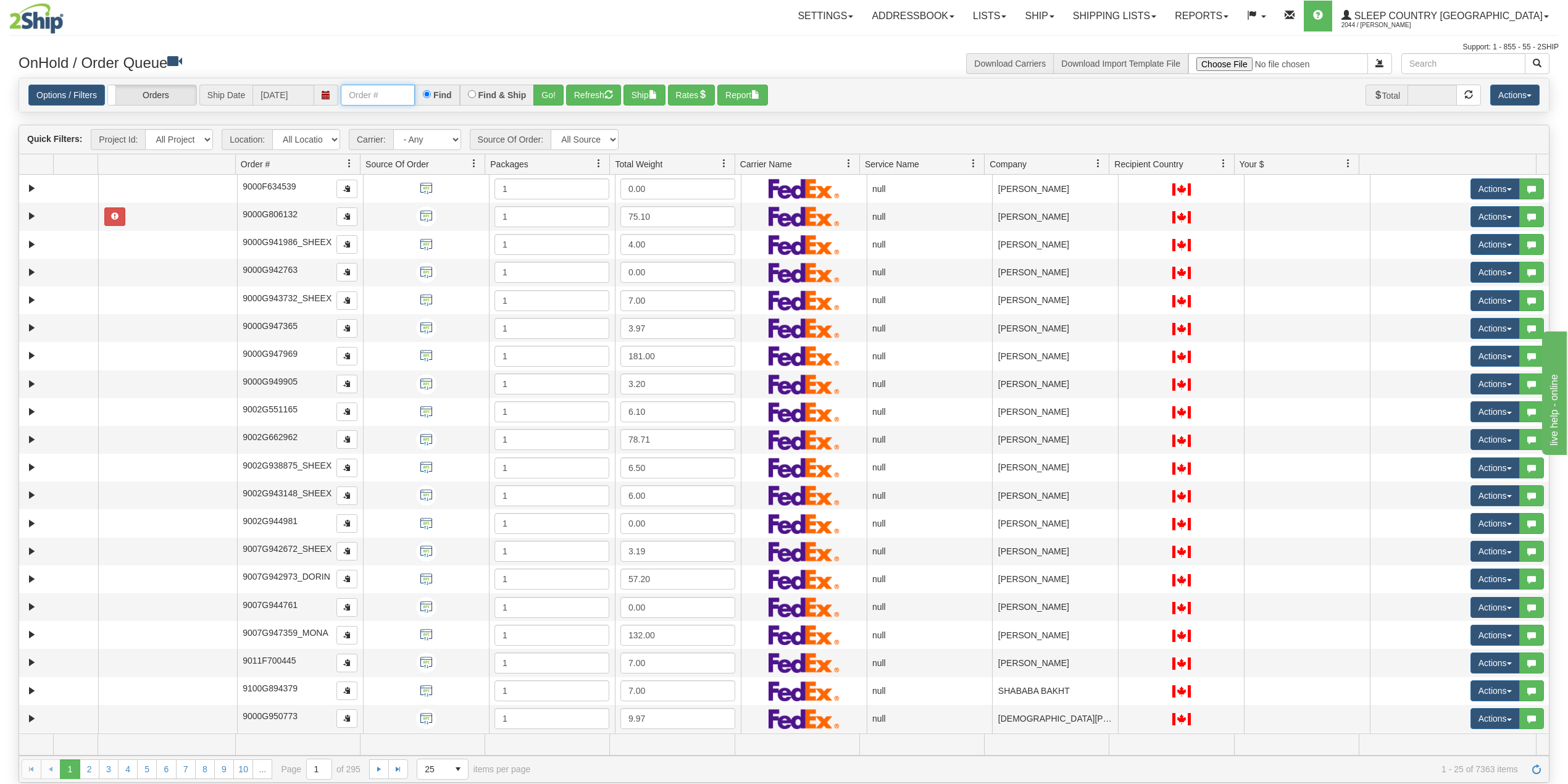
click at [378, 102] on input "text" at bounding box center [378, 95] width 74 height 21
paste input "1054466"
type input "1054466"
click at [552, 94] on button "Go!" at bounding box center [548, 95] width 30 height 21
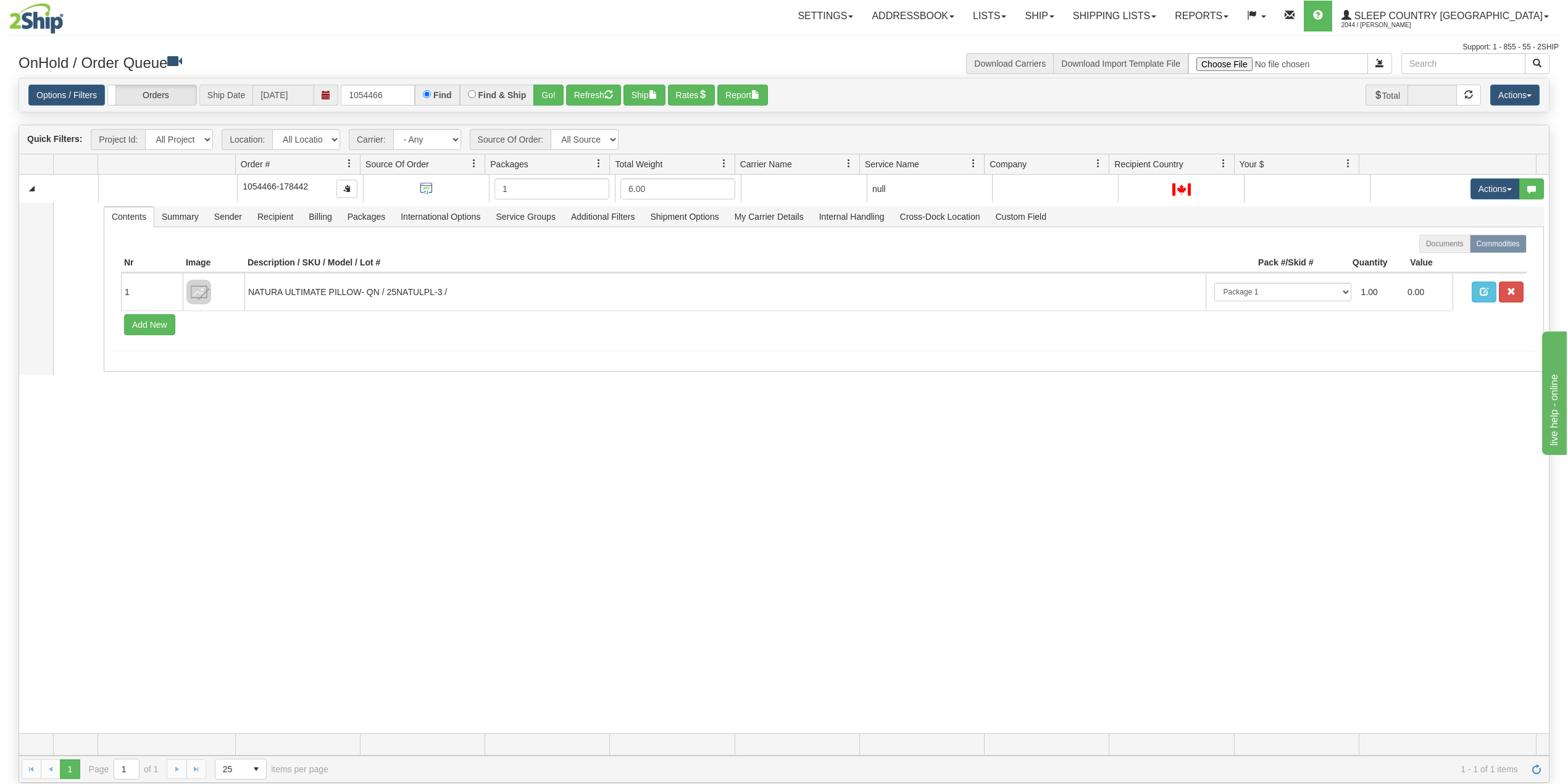
click at [269, 548] on div "31516952 BEDDN 90823104 0 1054466-178442 1 6.00 null integrate2oracle Sleep Cou…" at bounding box center [784, 454] width 1530 height 558
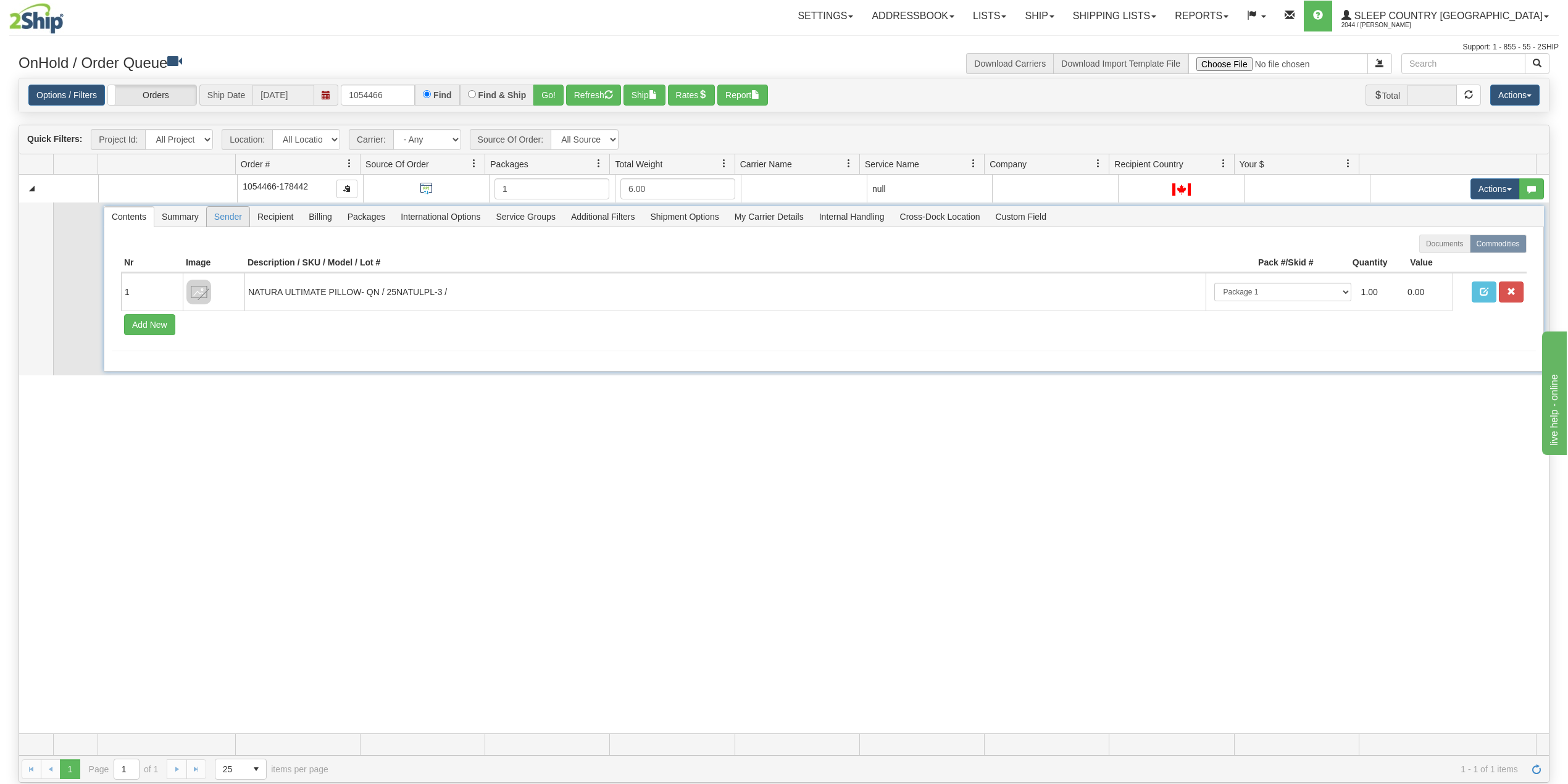
click at [236, 218] on span "Sender" at bounding box center [228, 217] width 42 height 20
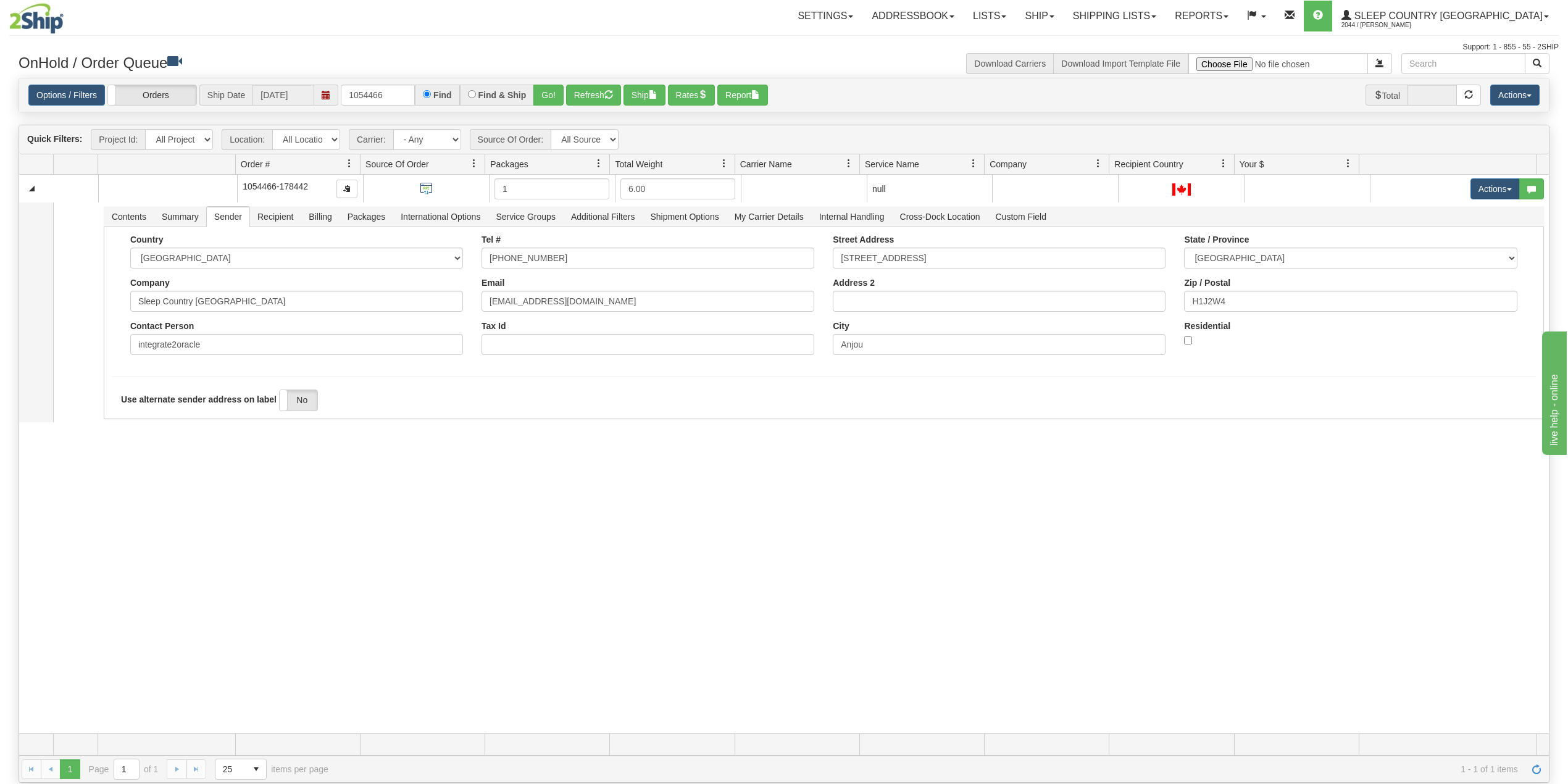
click at [327, 501] on div "31516952 BEDDN 90823104 0 1054466-178442 1 6.00 null integrate2oracle Sleep Cou…" at bounding box center [784, 454] width 1530 height 558
click at [1129, 16] on link "Shipping lists" at bounding box center [1114, 16] width 102 height 31
click at [1133, 54] on span "Search Shipment History" at bounding box center [1105, 59] width 96 height 10
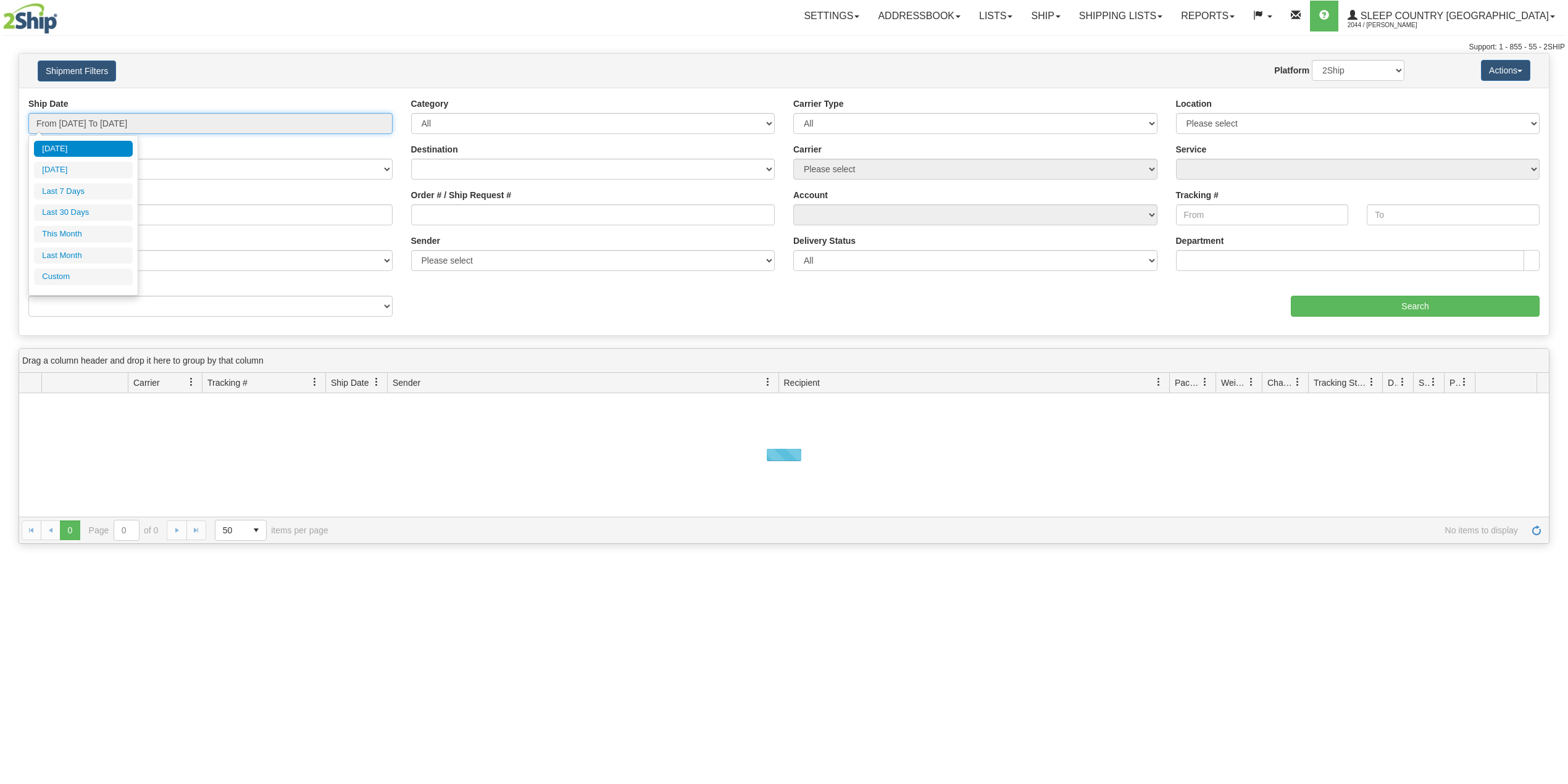
click at [131, 124] on input "From [DATE] To [DATE]" at bounding box center [210, 123] width 364 height 21
click at [92, 206] on li "Last 30 Days" at bounding box center [83, 213] width 99 height 17
type input "From [DATE] To [DATE]"
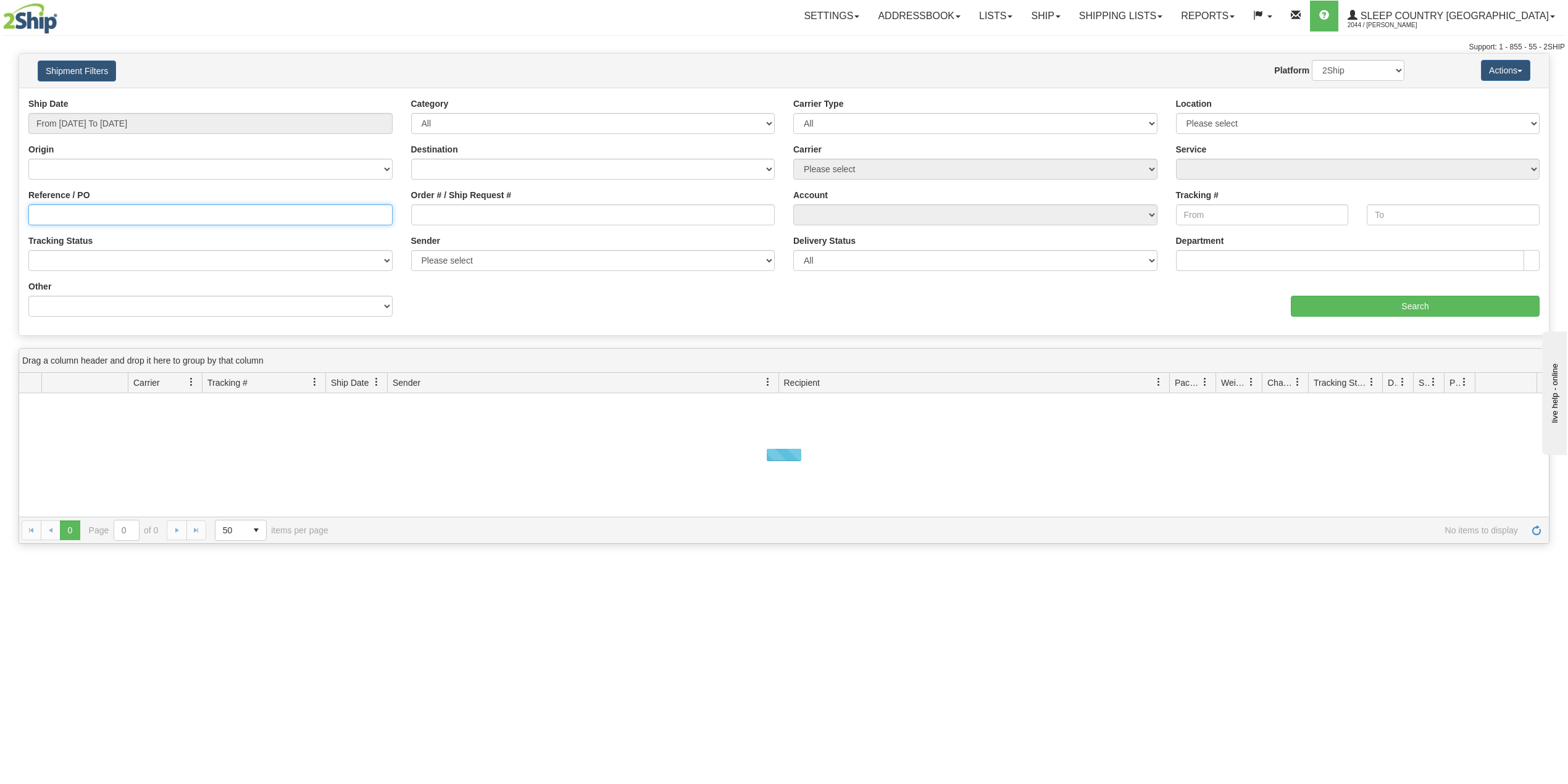
click at [92, 210] on input "Reference / PO" at bounding box center [210, 215] width 364 height 21
paste input "9000I015024"
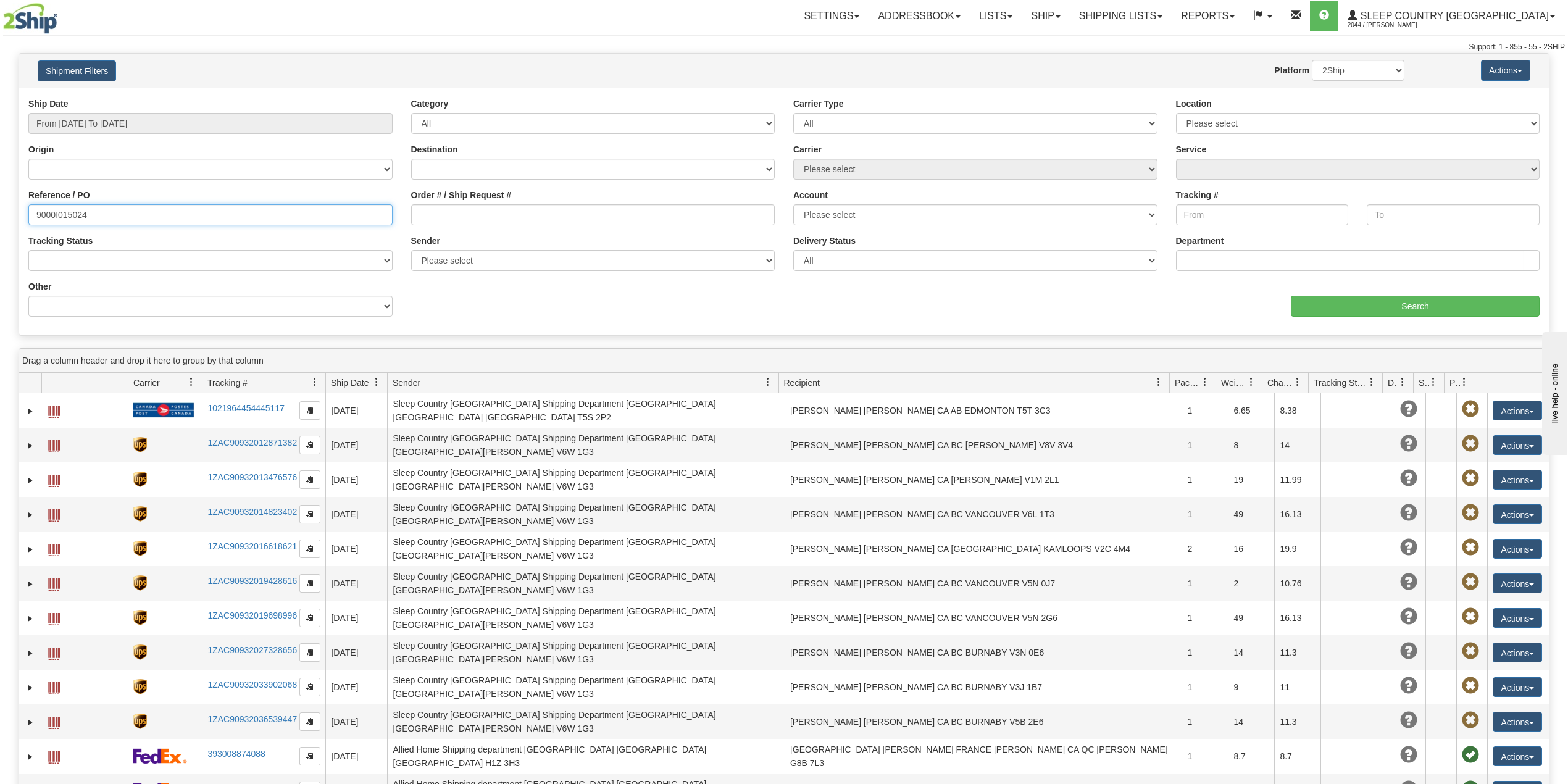
type input "9000I015024"
click at [1362, 294] on div "aaa Search" at bounding box center [1166, 298] width 765 height 37
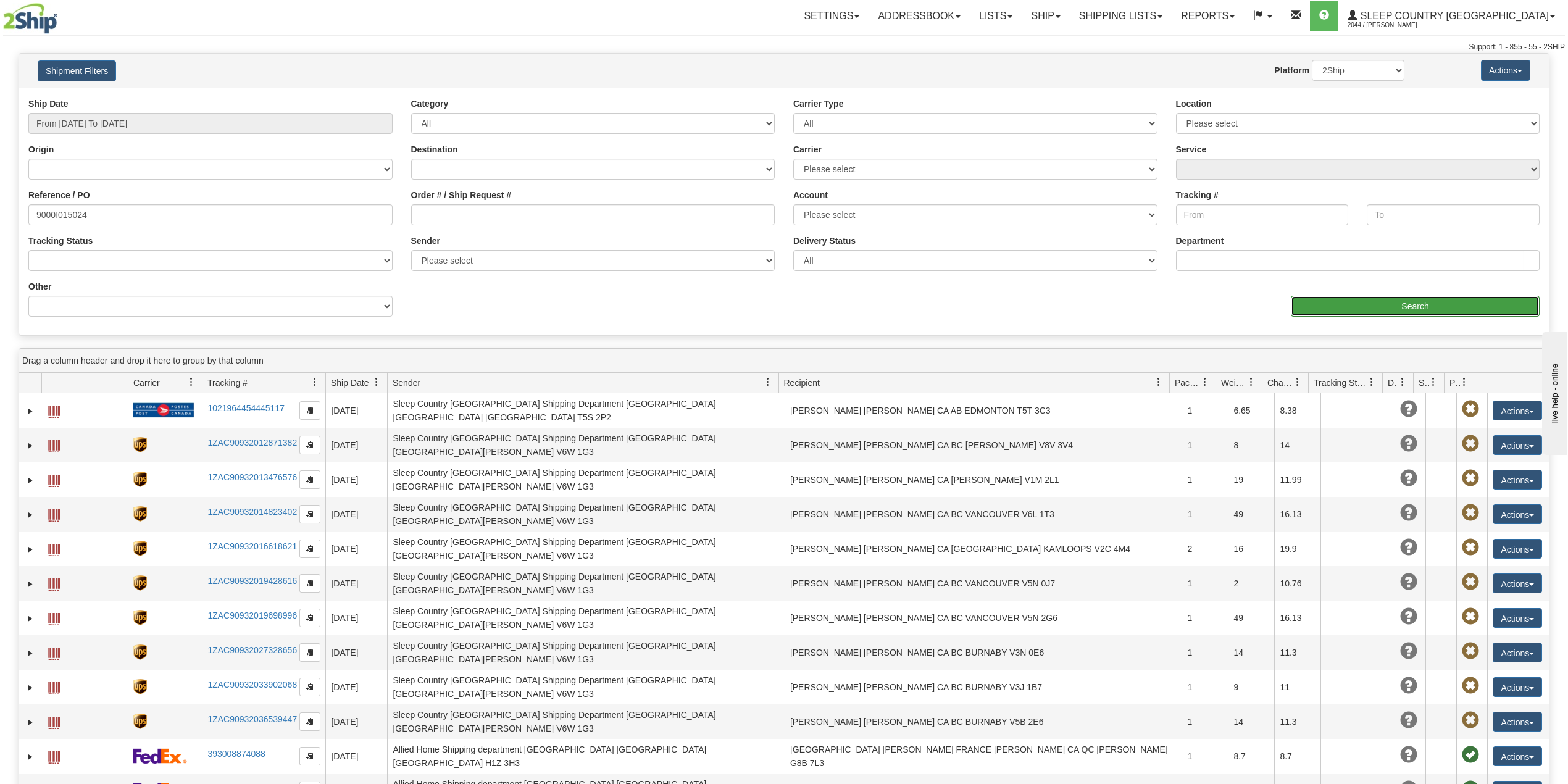
click at [1351, 303] on input "Search" at bounding box center [1415, 306] width 249 height 21
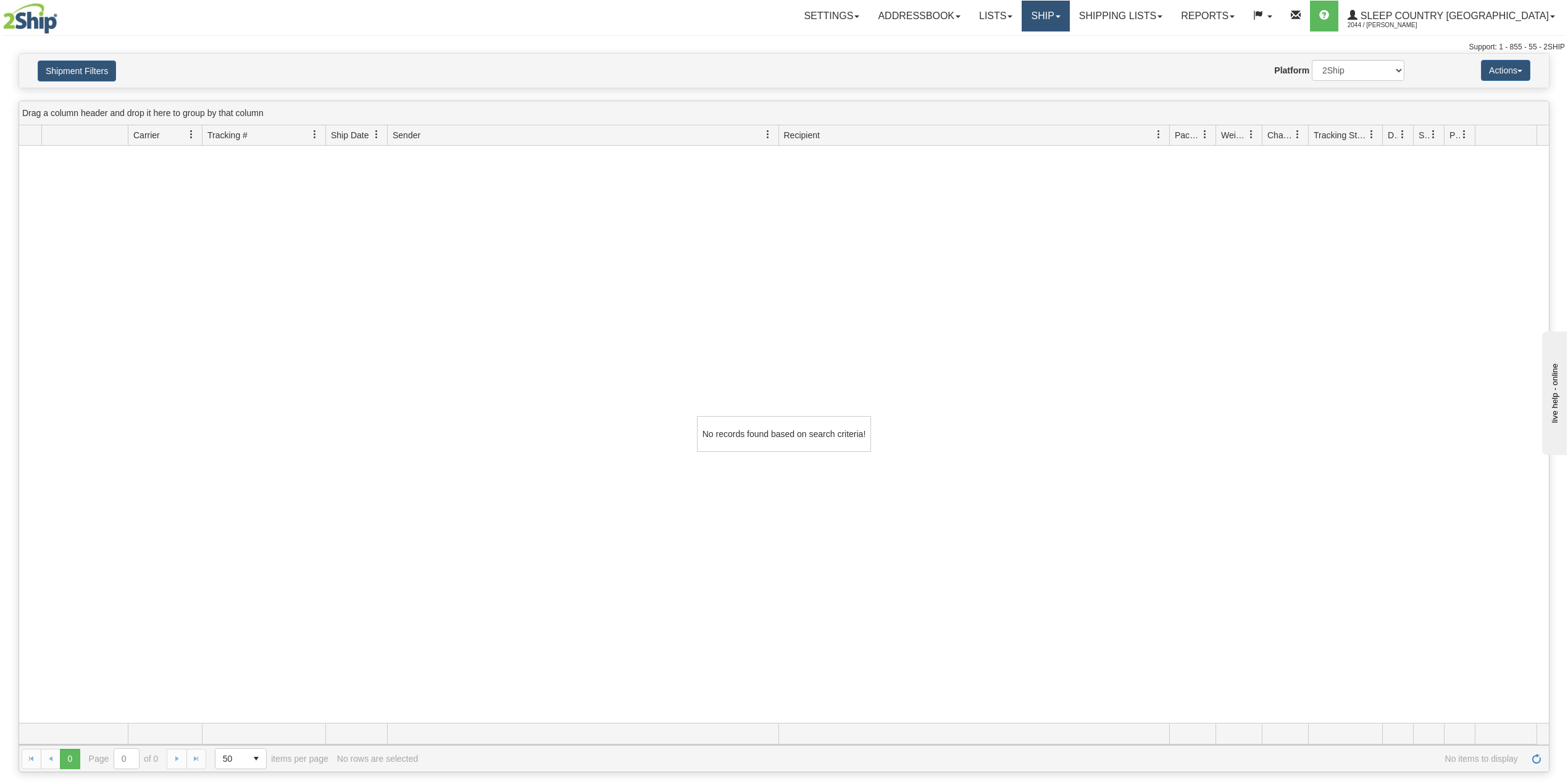
click at [1069, 15] on link "Ship" at bounding box center [1046, 16] width 47 height 31
click at [1069, 53] on link "OnHold / Order Queue" at bounding box center [1013, 59] width 112 height 16
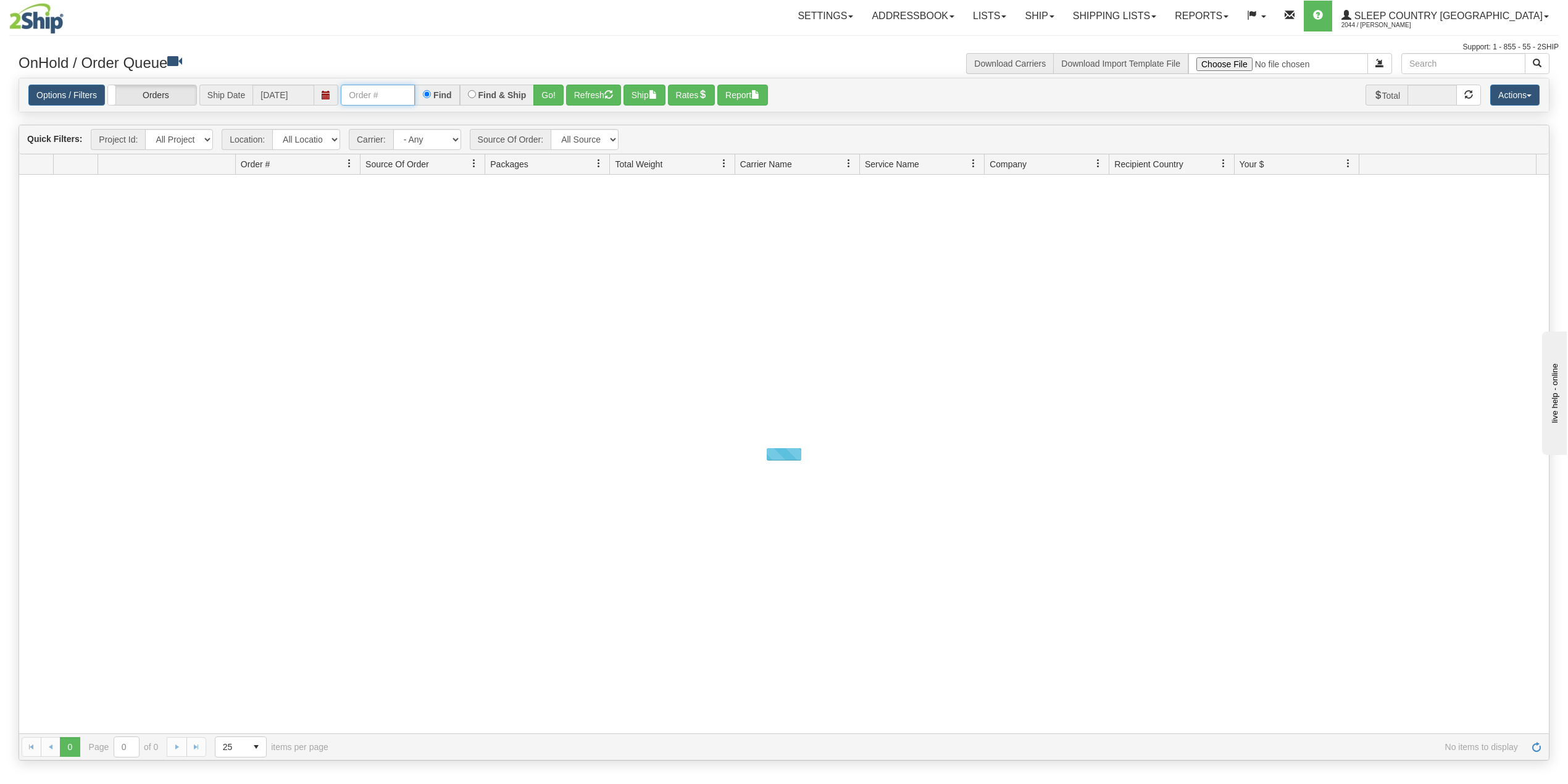
click at [393, 94] on input "text" at bounding box center [378, 95] width 74 height 21
paste input "9000I015024"
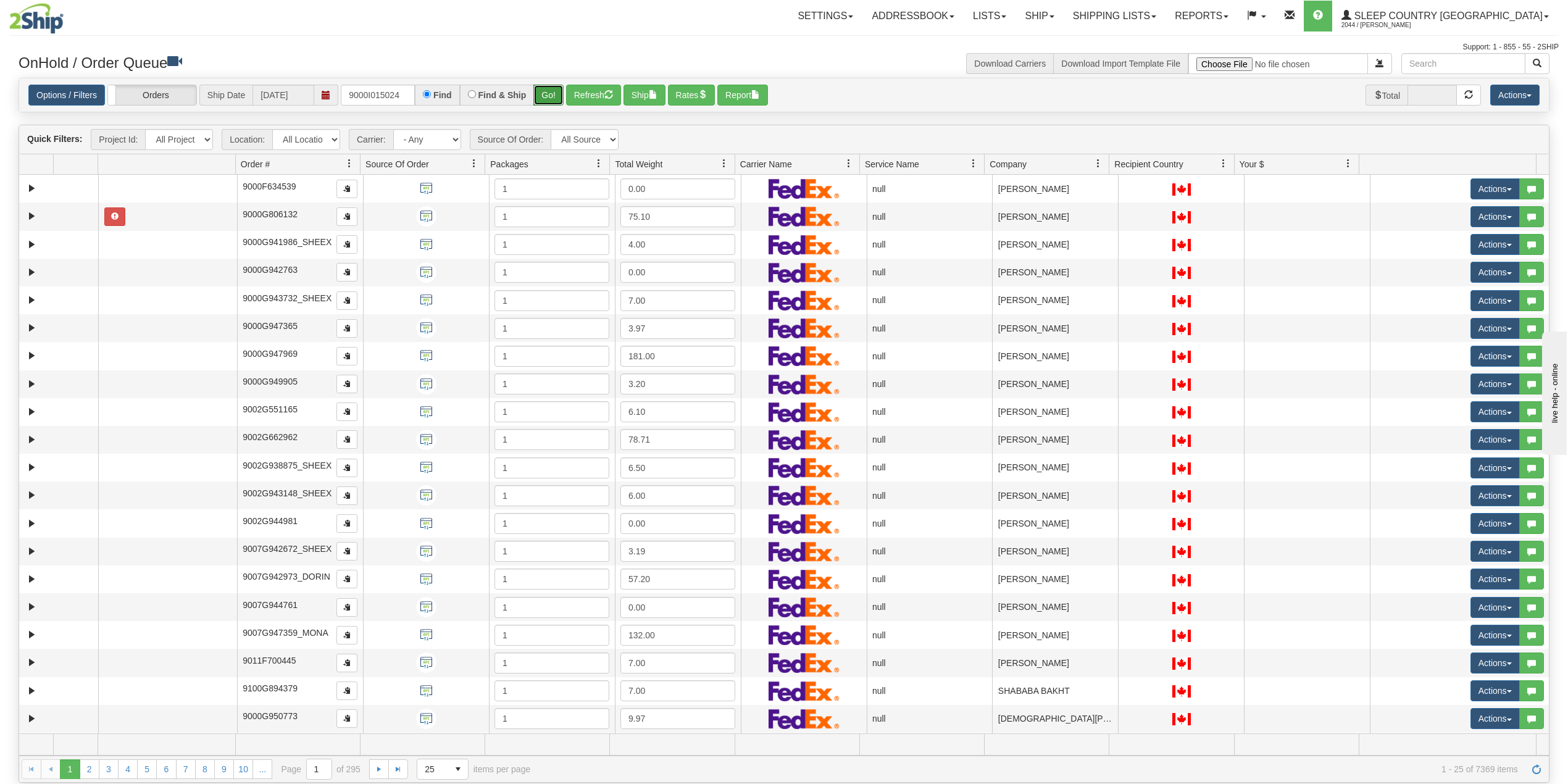
click at [549, 95] on button "Go!" at bounding box center [548, 95] width 30 height 21
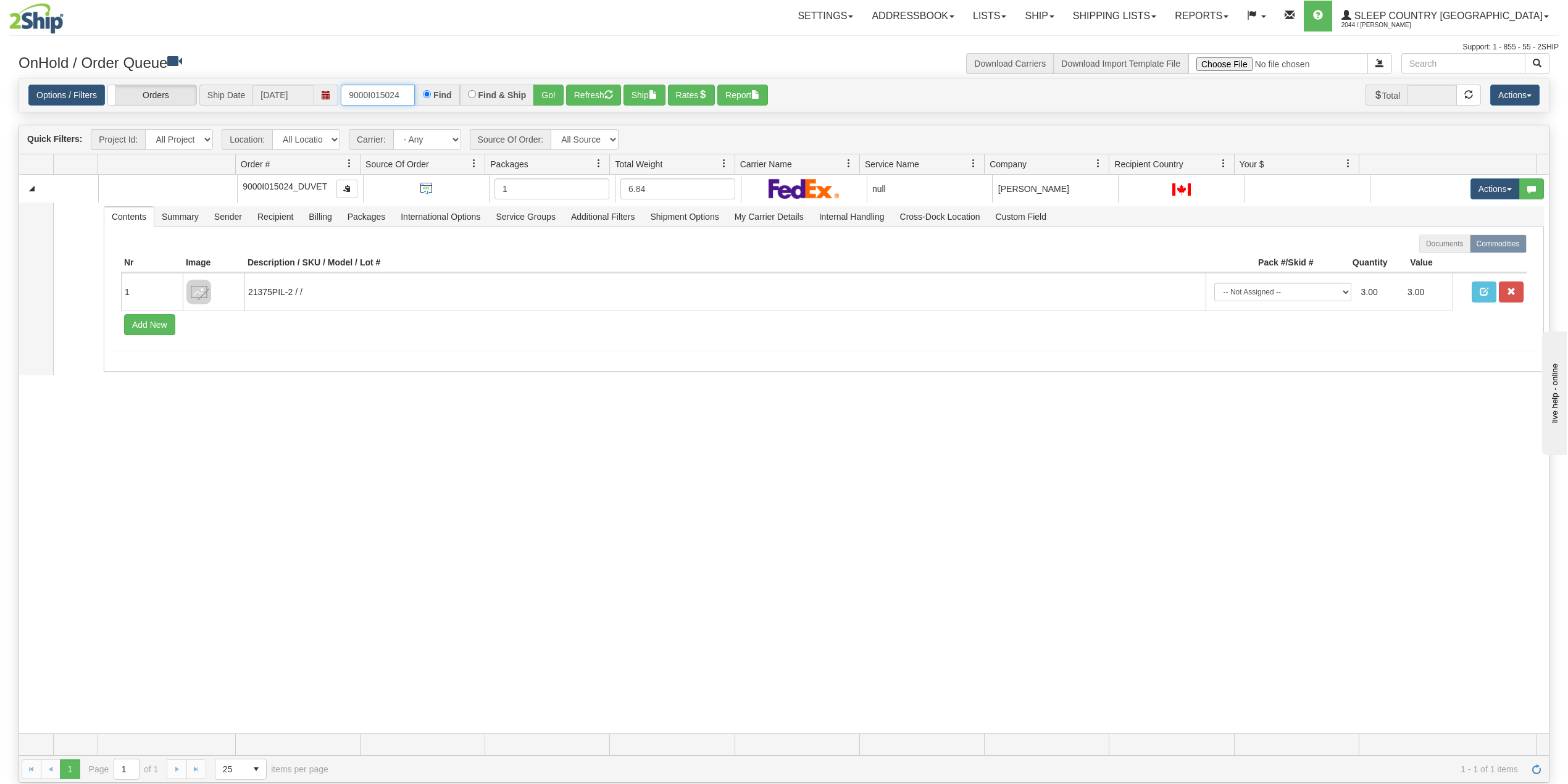
click at [376, 97] on input "9000I015024" at bounding box center [378, 95] width 74 height 21
paste input "1049519"
type input "1049519"
click at [544, 97] on button "Go!" at bounding box center [548, 95] width 30 height 21
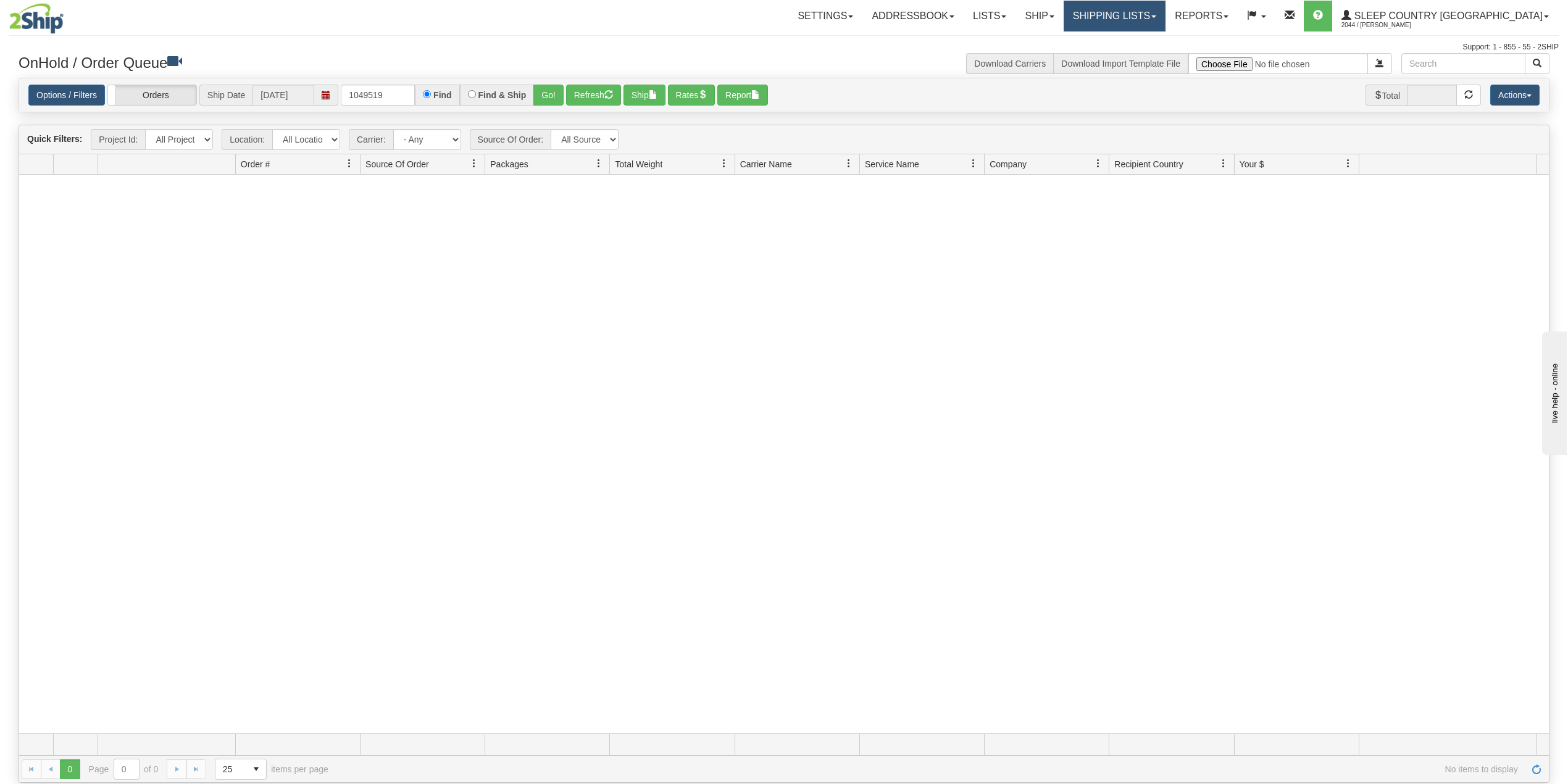
click at [1164, 21] on link "Shipping lists" at bounding box center [1114, 16] width 102 height 31
click at [1153, 55] on span "Search Shipment History" at bounding box center [1105, 59] width 96 height 10
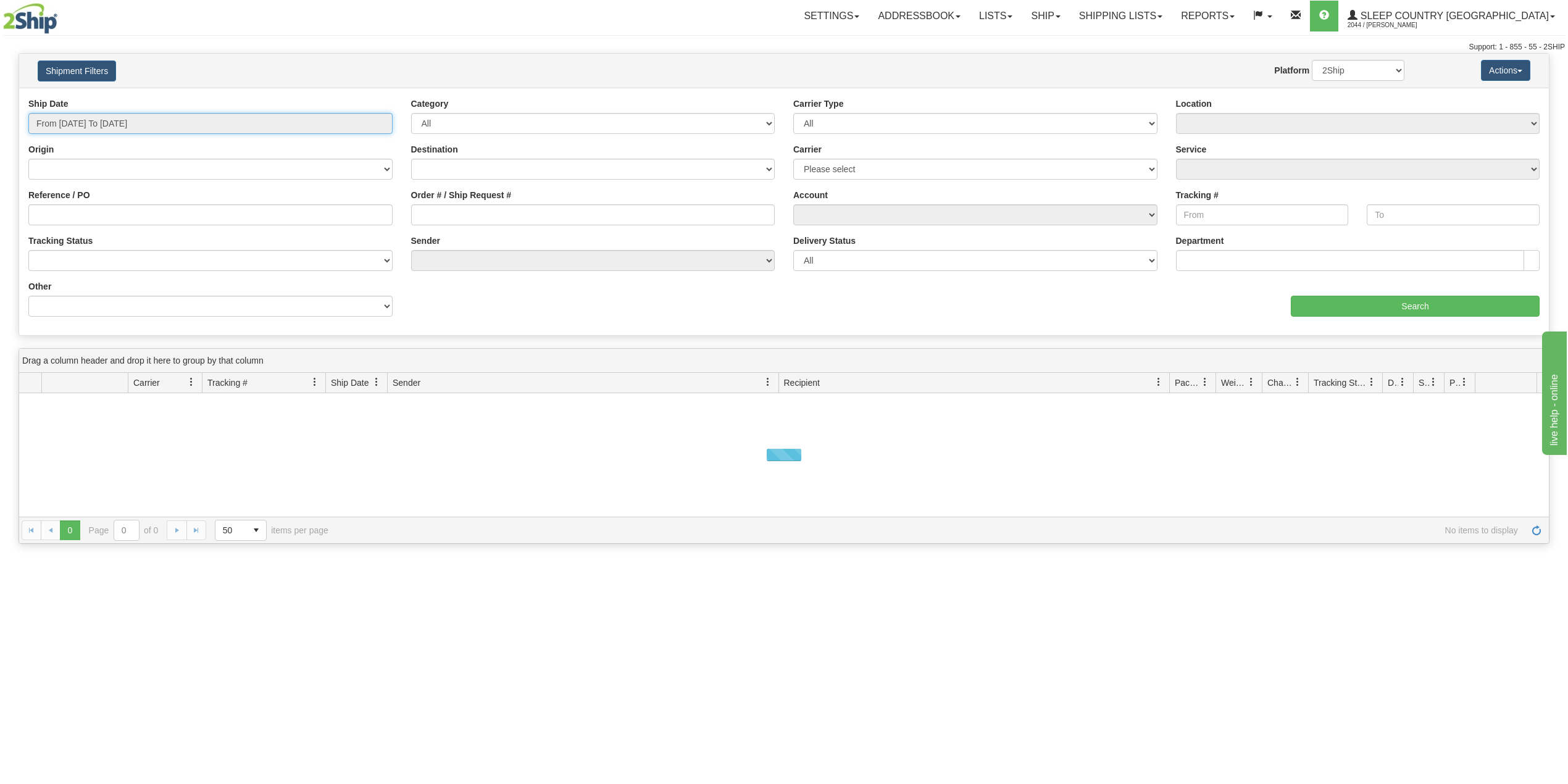
click at [117, 116] on input "From [DATE] To [DATE]" at bounding box center [210, 123] width 364 height 21
click at [87, 215] on li "Last 30 Days" at bounding box center [83, 213] width 99 height 17
type input "From [DATE] To [DATE]"
click at [87, 215] on input "Reference / PO" at bounding box center [210, 215] width 364 height 21
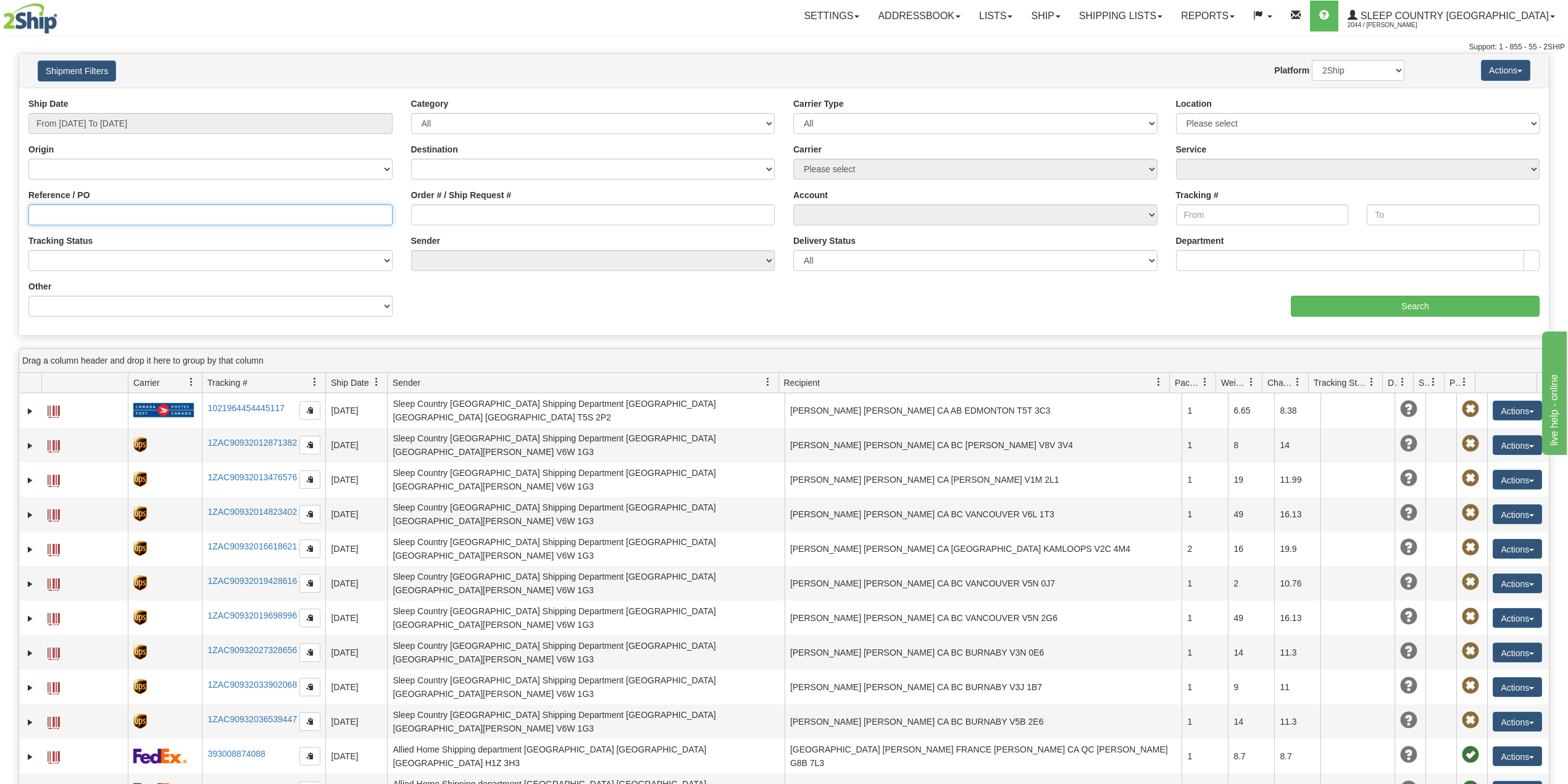
paste input "1049519"
type input "1049519"
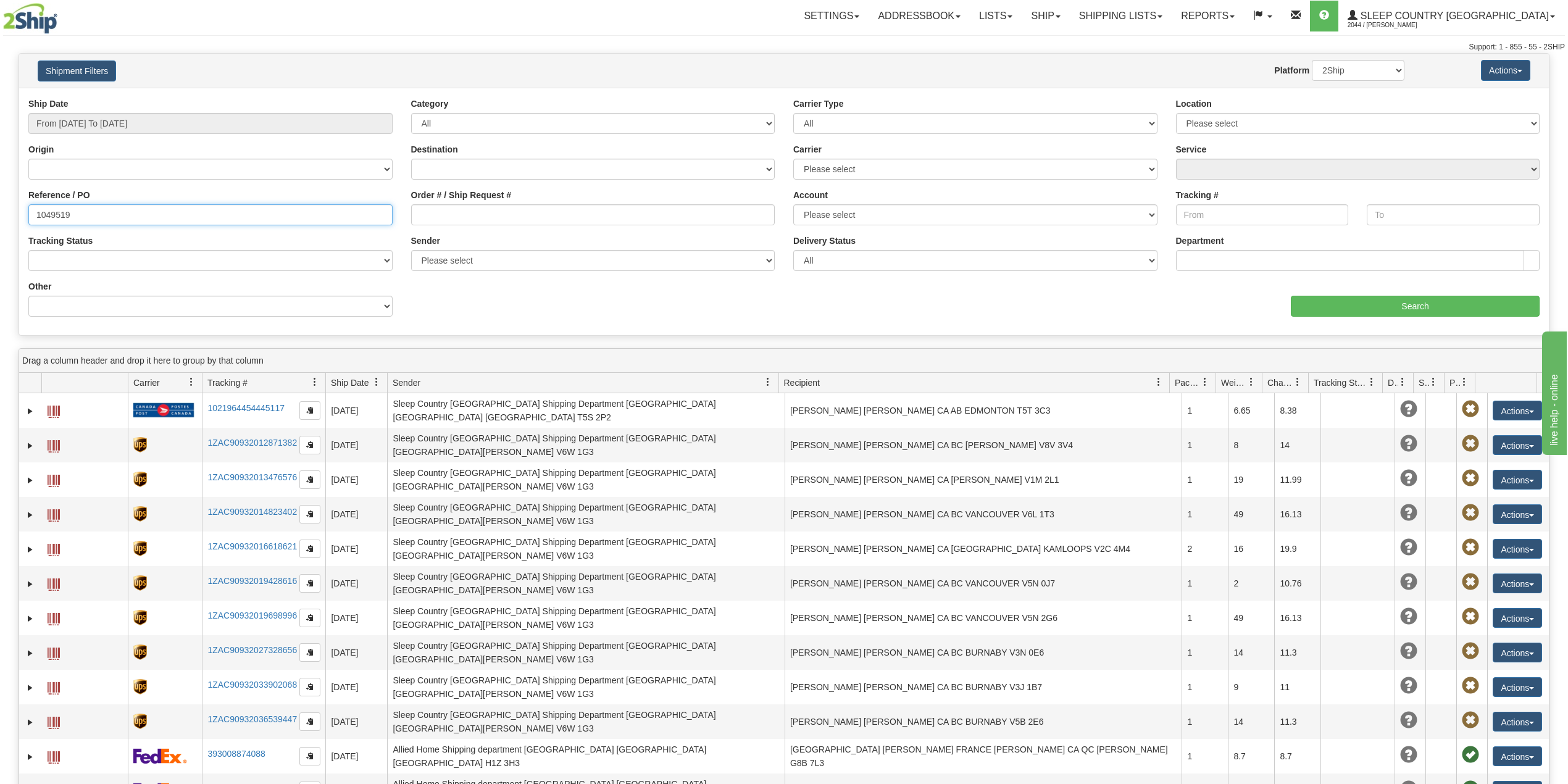
click at [54, 211] on input "1049519" at bounding box center [210, 215] width 364 height 21
click at [480, 216] on input "Order # / Ship Request #" at bounding box center [593, 215] width 364 height 21
paste input "1049519"
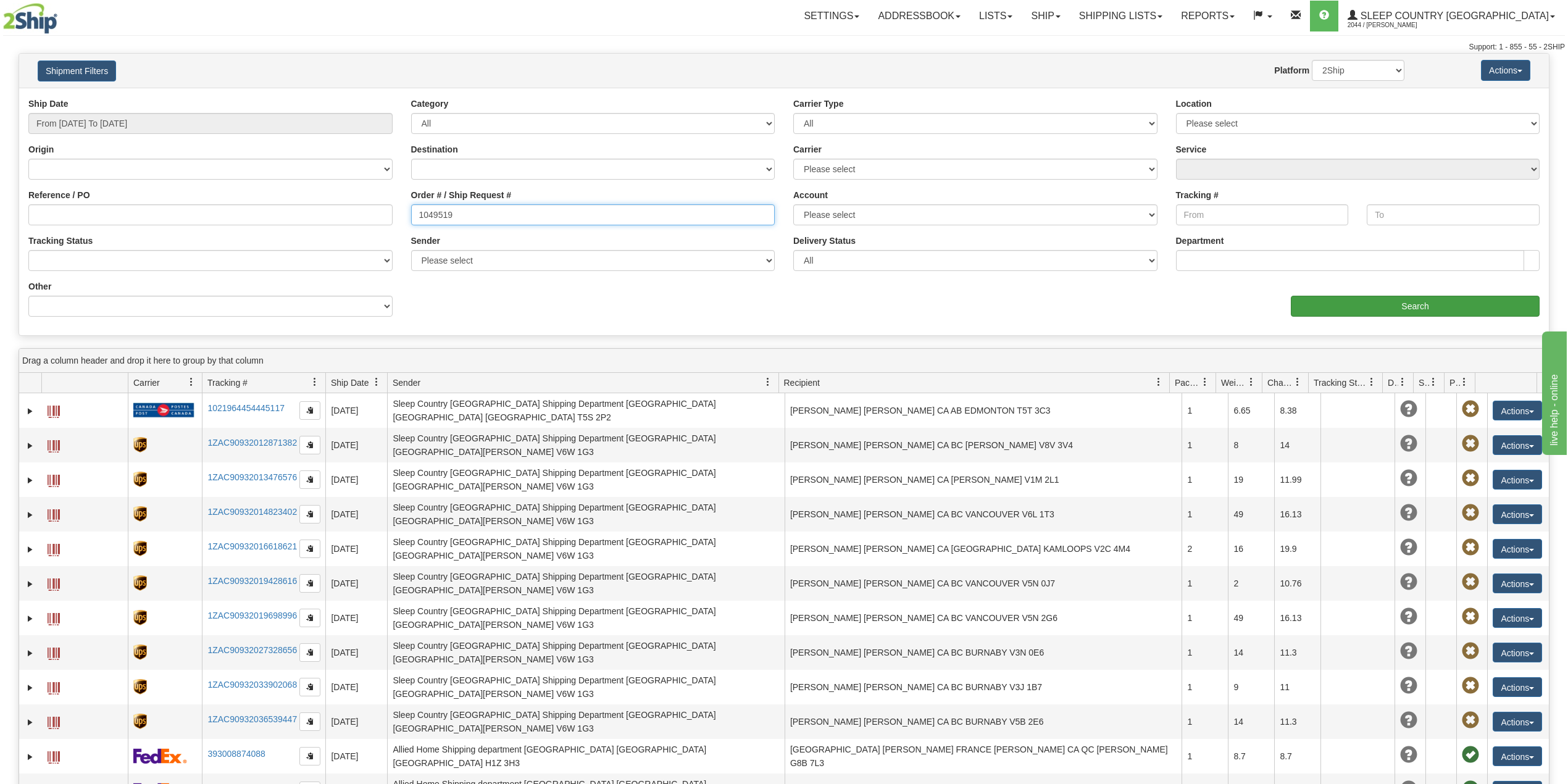
type input "1049519"
click at [1392, 308] on input "Search" at bounding box center [1415, 306] width 249 height 21
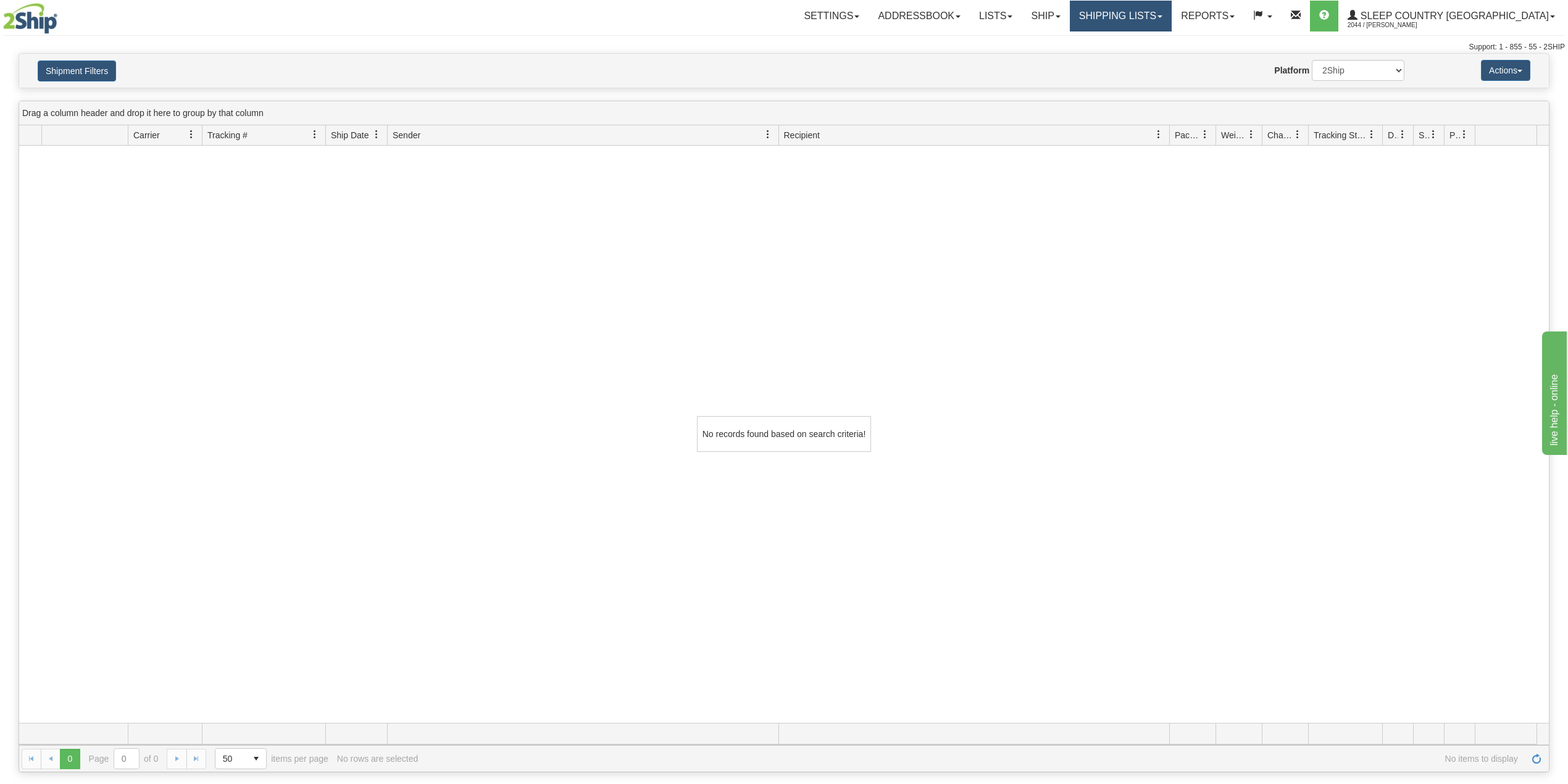
click at [1144, 17] on link "Shipping lists" at bounding box center [1121, 16] width 102 height 31
click at [1135, 40] on span "Current Shipments" at bounding box center [1099, 43] width 72 height 10
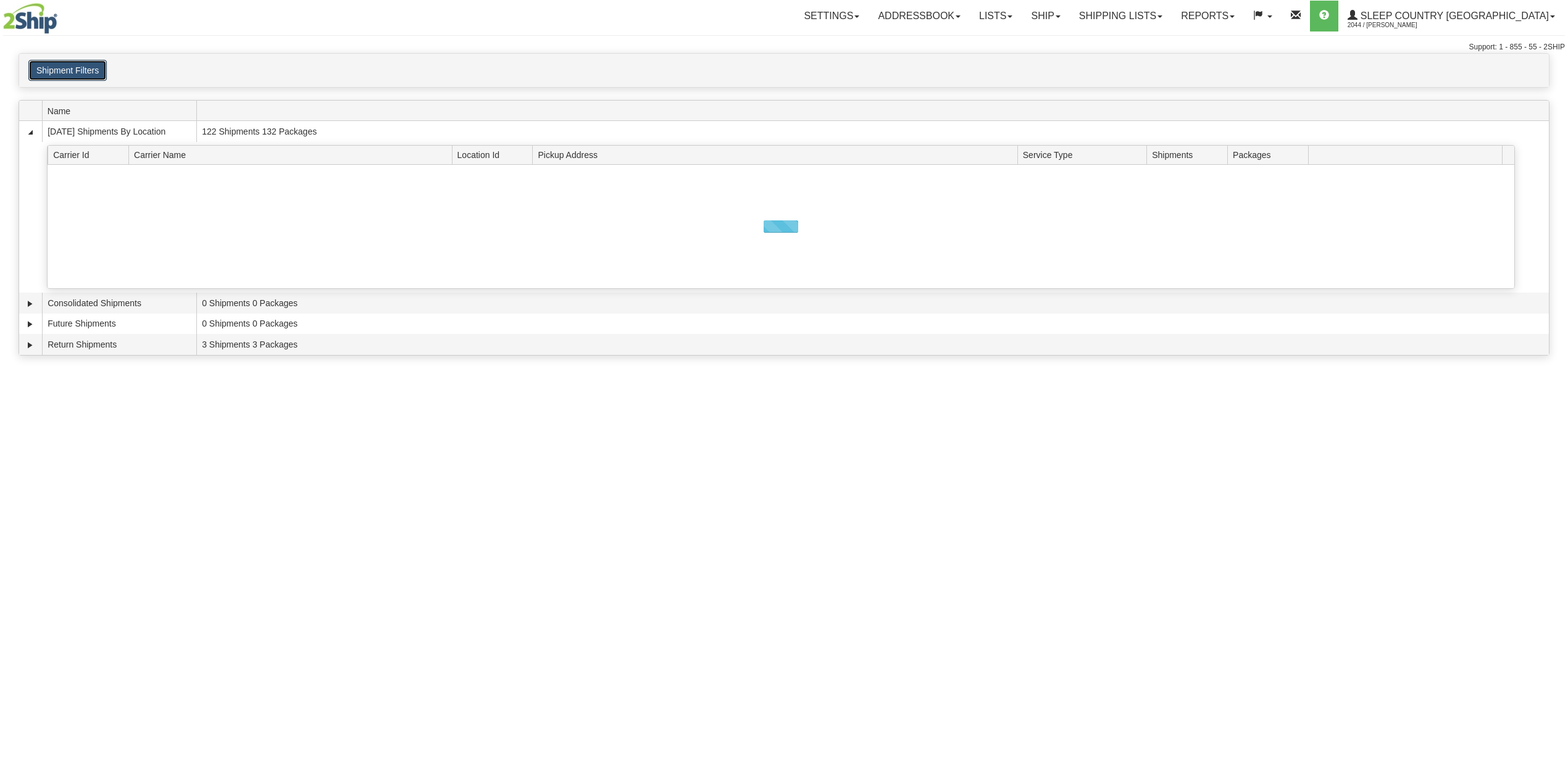
click at [78, 72] on button "Shipment Filters" at bounding box center [67, 70] width 78 height 21
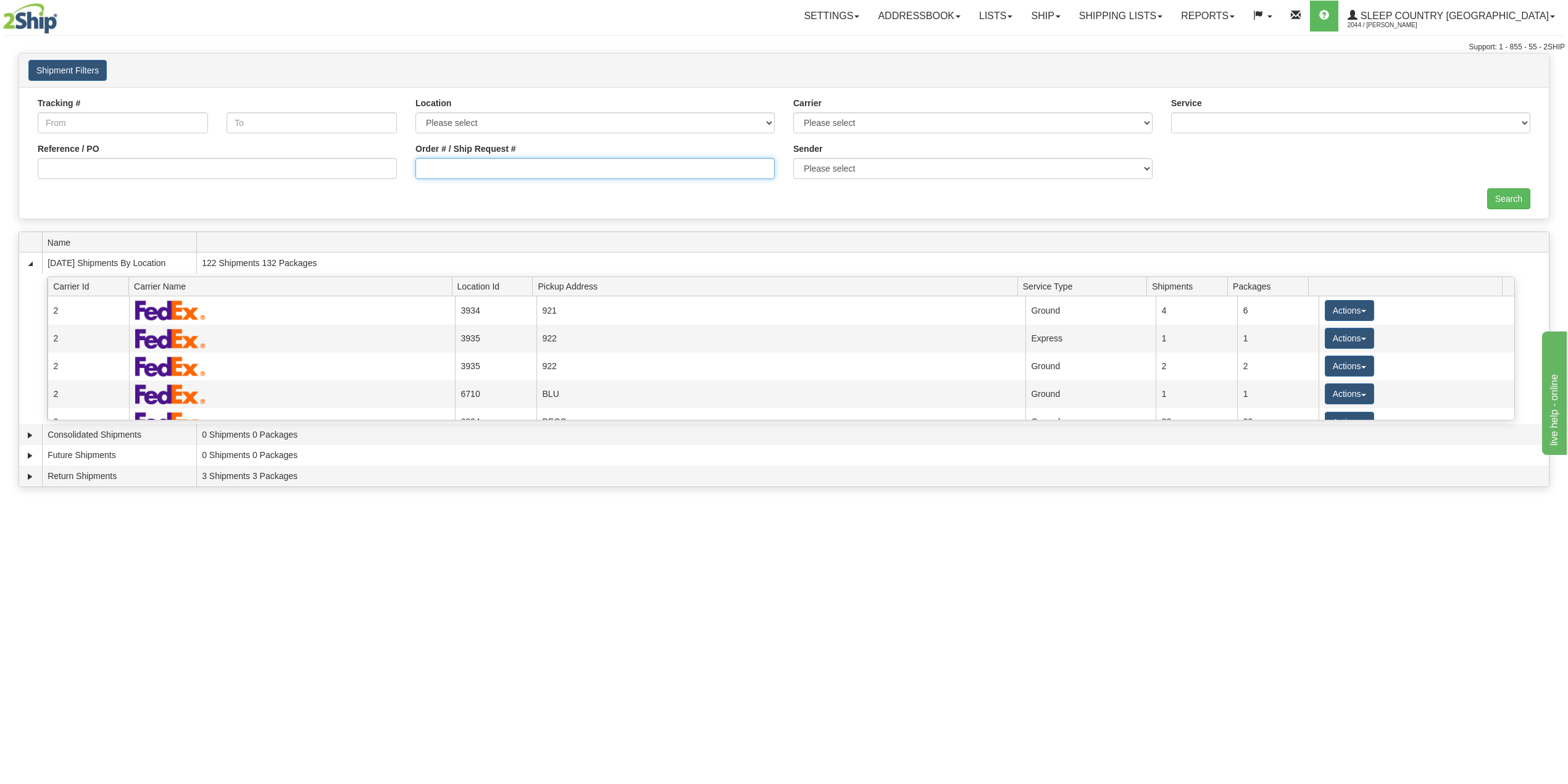
click at [497, 169] on input "Order # / Ship Request #" at bounding box center [595, 169] width 359 height 21
paste input "1049519"
type input "1049519"
click at [1505, 194] on input "Search" at bounding box center [1508, 199] width 43 height 21
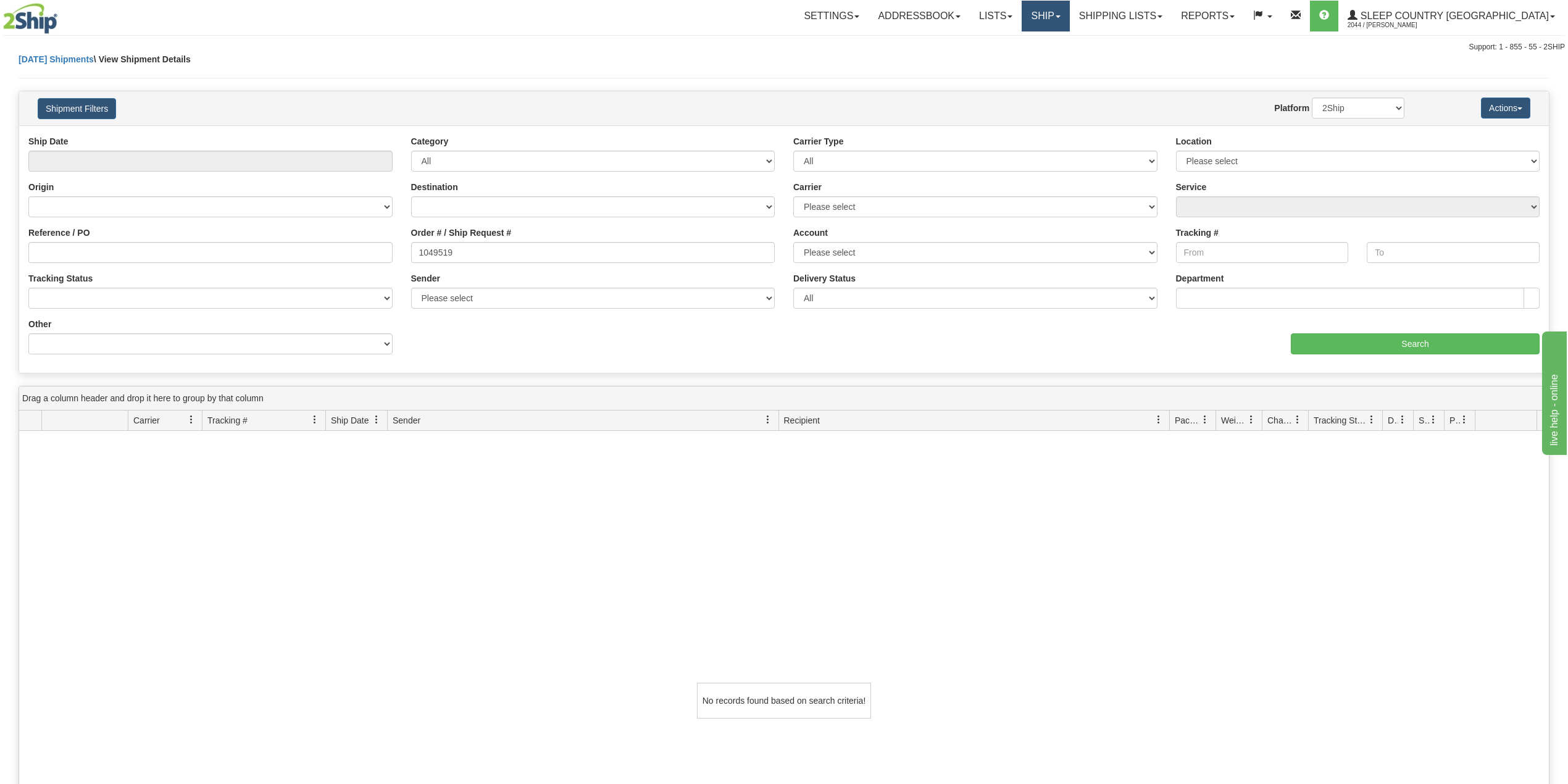
click at [1069, 10] on link "Ship" at bounding box center [1046, 16] width 47 height 31
click at [1057, 57] on span "OnHold / Order Queue" at bounding box center [1013, 59] width 87 height 10
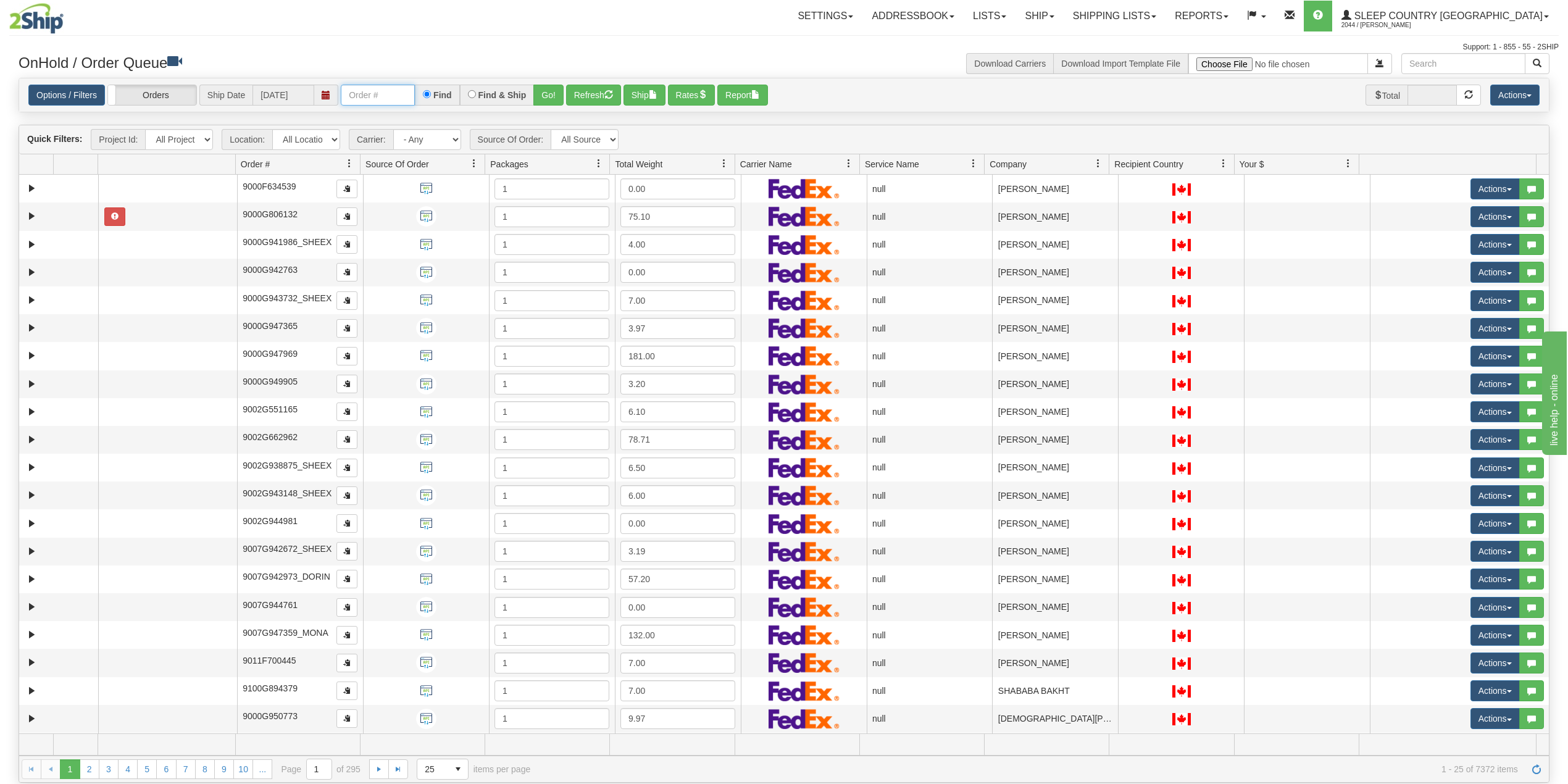
click at [378, 92] on input "text" at bounding box center [378, 95] width 74 height 21
paste input "9000I015024"
click at [551, 94] on button "Go!" at bounding box center [548, 95] width 30 height 21
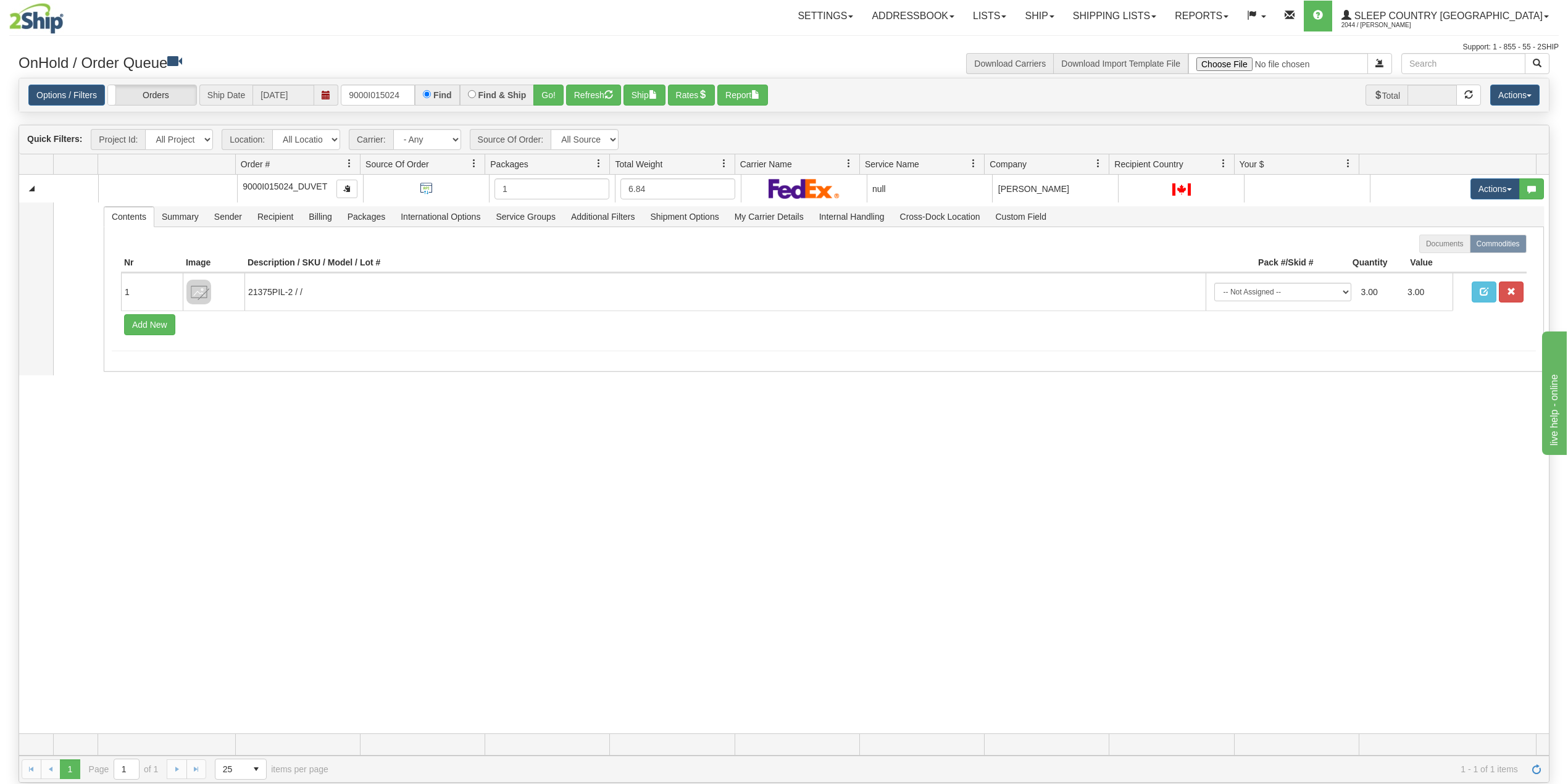
click at [244, 474] on div "31503402 DUVET 91045929 0 9000I015024_DUVET 1 6.84 null Shipping department All…" at bounding box center [784, 454] width 1530 height 558
click at [1063, 10] on link "Ship" at bounding box center [1039, 16] width 47 height 31
click at [374, 87] on input "9000I015024" at bounding box center [378, 95] width 74 height 21
paste input "72288"
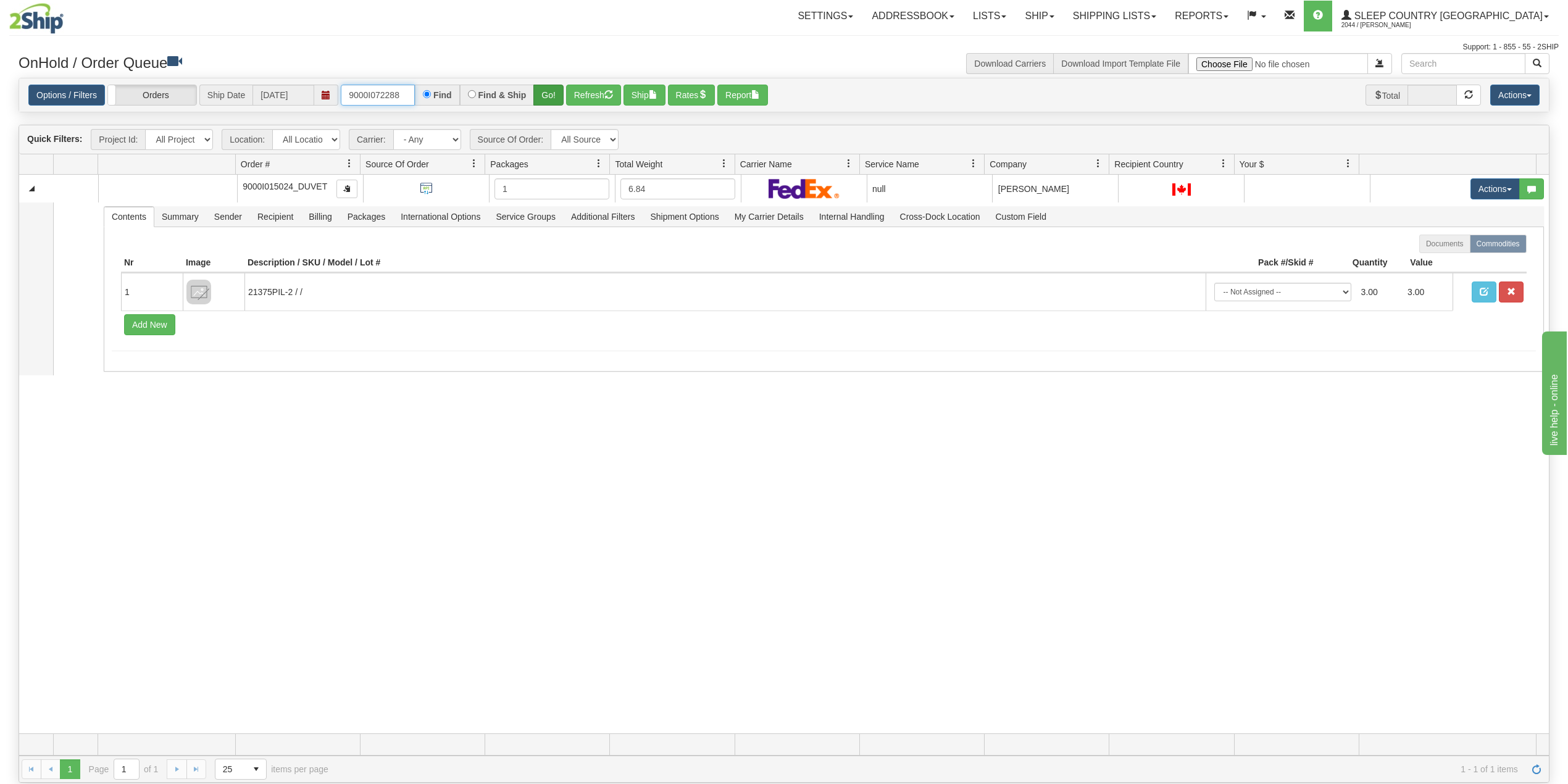
type input "9000I072288"
click at [551, 94] on button "Go!" at bounding box center [548, 95] width 30 height 21
